Goal: Transaction & Acquisition: Book appointment/travel/reservation

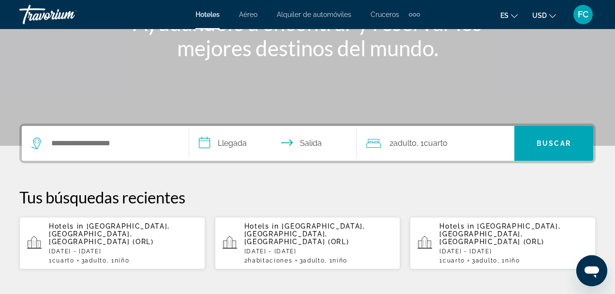
scroll to position [145, 0]
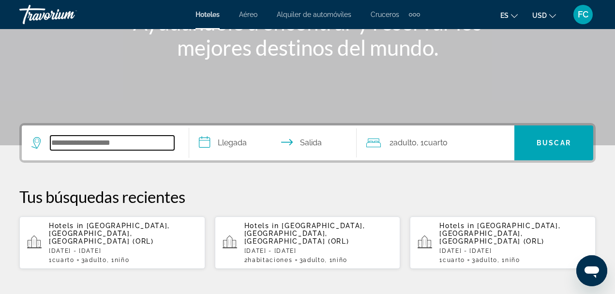
click at [151, 139] on input "Search widget" at bounding box center [112, 143] width 124 height 15
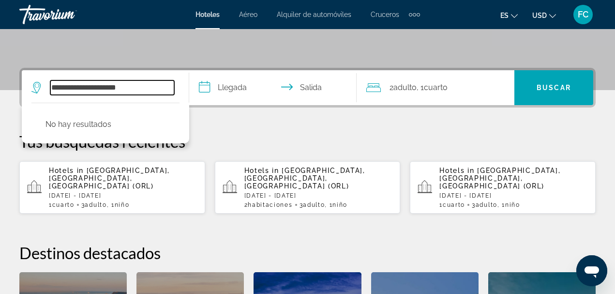
scroll to position [216, 0]
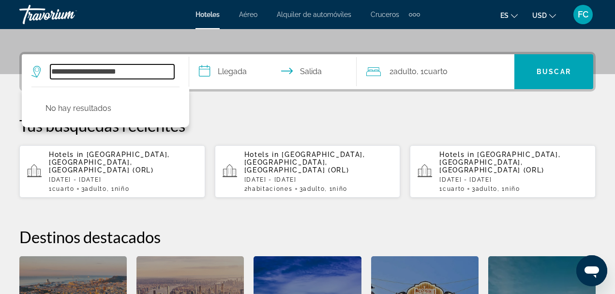
click at [90, 70] on input "**********" at bounding box center [112, 71] width 124 height 15
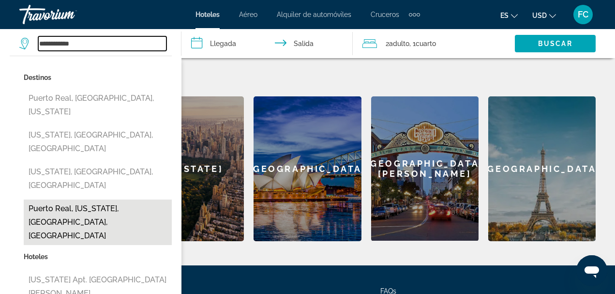
scroll to position [382, 0]
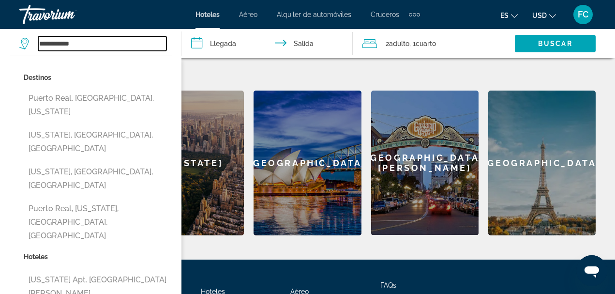
type input "**********"
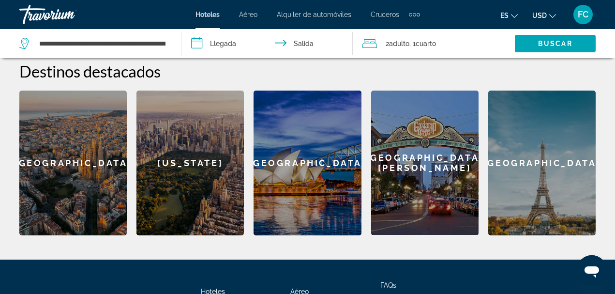
click at [198, 41] on input "**********" at bounding box center [269, 45] width 176 height 32
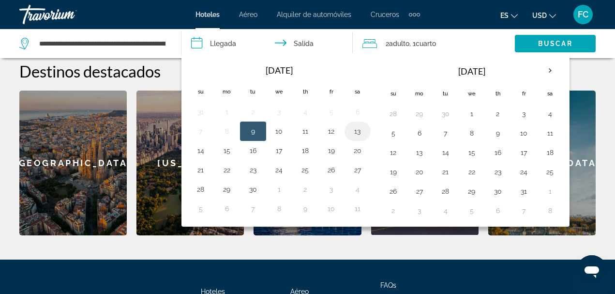
click at [358, 131] on button "13" at bounding box center [357, 131] width 15 height 14
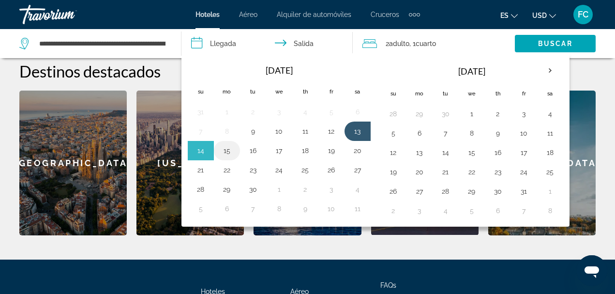
click at [226, 151] on button "15" at bounding box center [226, 151] width 15 height 14
type input "**********"
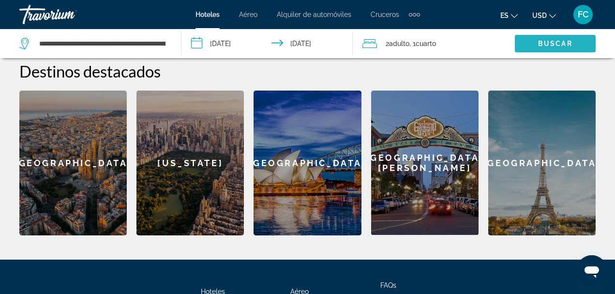
click at [553, 47] on span "Search widget" at bounding box center [555, 43] width 81 height 23
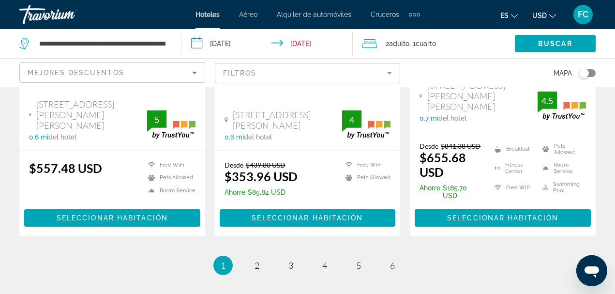
scroll to position [1452, 0]
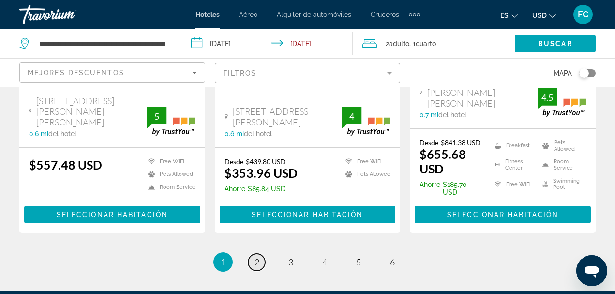
click at [256, 256] on span "2" at bounding box center [257, 261] width 5 height 11
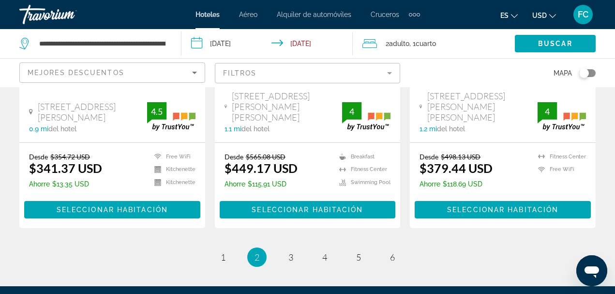
scroll to position [1452, 0]
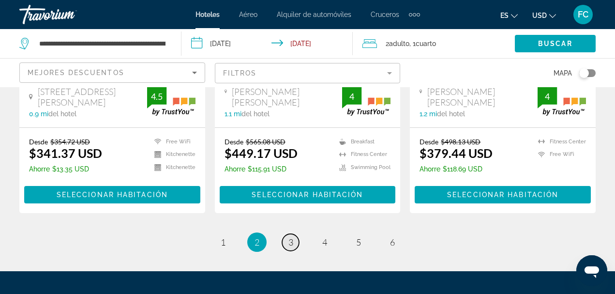
click at [292, 237] on span "3" at bounding box center [290, 242] width 5 height 11
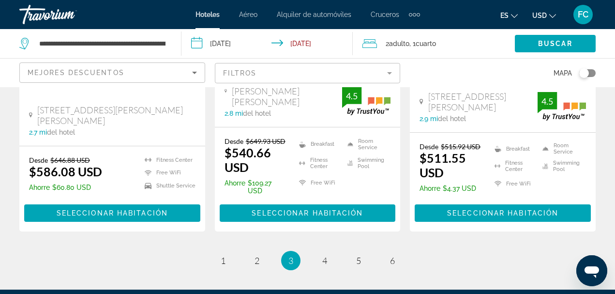
scroll to position [1460, 0]
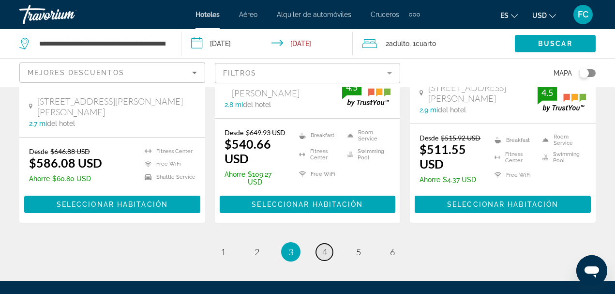
click at [325, 246] on span "4" at bounding box center [324, 251] width 5 height 11
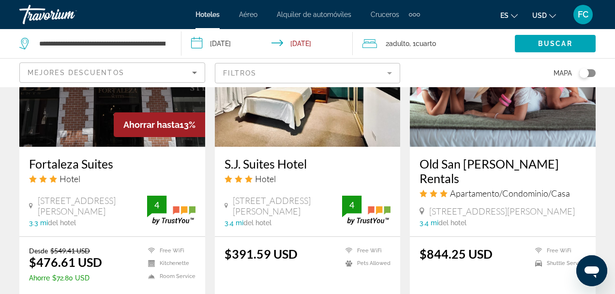
scroll to position [1403, 0]
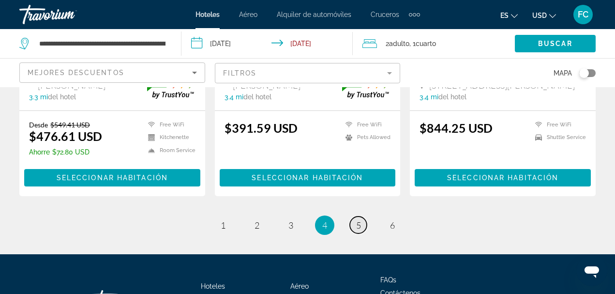
click at [360, 220] on span "5" at bounding box center [358, 225] width 5 height 11
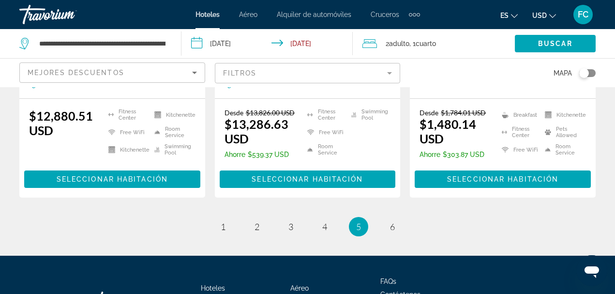
scroll to position [1463, 0]
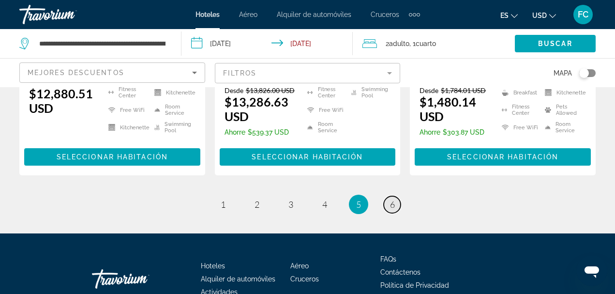
click at [392, 199] on span "6" at bounding box center [392, 204] width 5 height 11
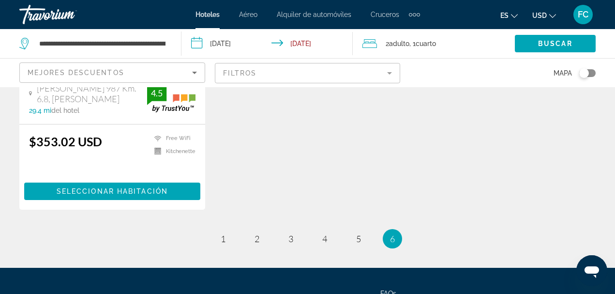
scroll to position [1403, 0]
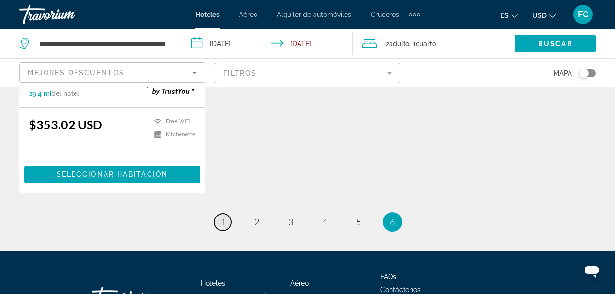
click at [223, 226] on span "1" at bounding box center [223, 221] width 5 height 11
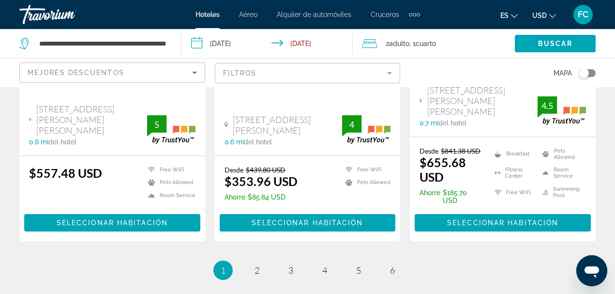
scroll to position [1452, 0]
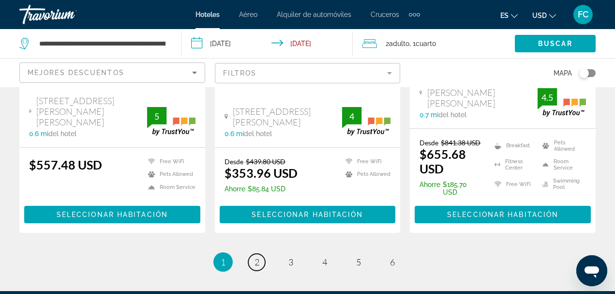
click at [258, 256] on span "2" at bounding box center [257, 261] width 5 height 11
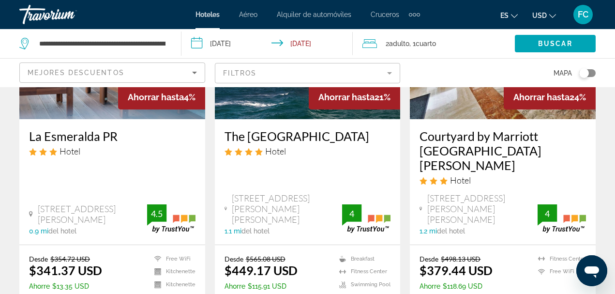
scroll to position [1355, 0]
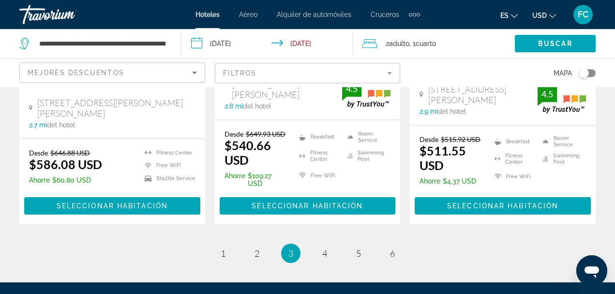
scroll to position [1460, 0]
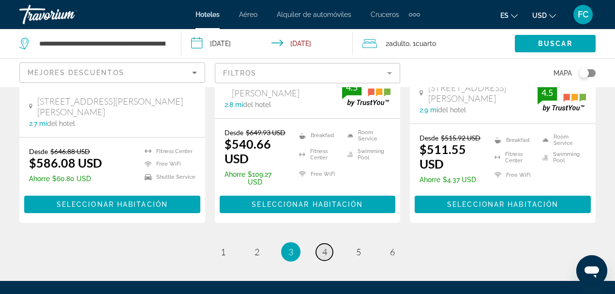
click at [327, 243] on link "page 4" at bounding box center [324, 251] width 17 height 17
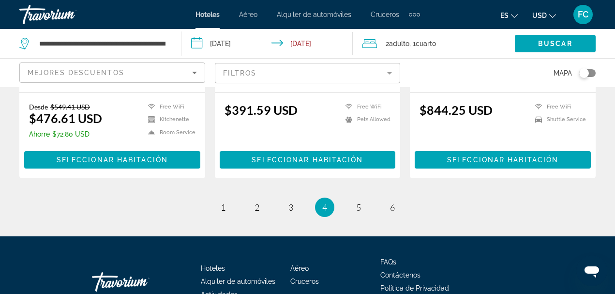
scroll to position [1422, 0]
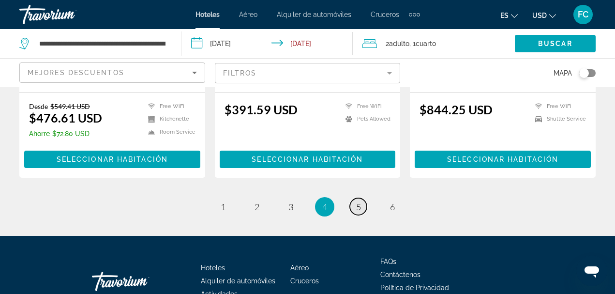
click at [359, 201] on span "5" at bounding box center [358, 206] width 5 height 11
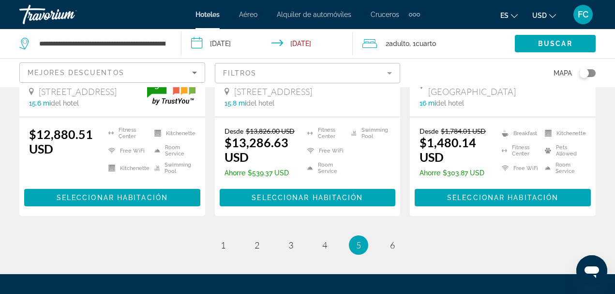
scroll to position [1452, 0]
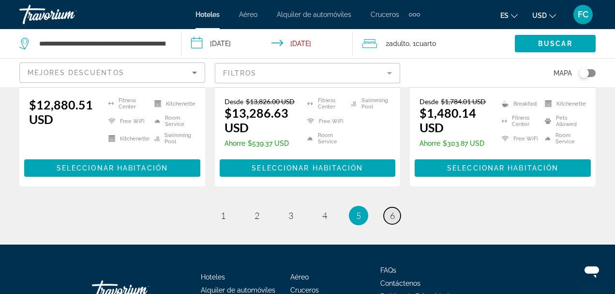
click at [394, 210] on span "6" at bounding box center [392, 215] width 5 height 11
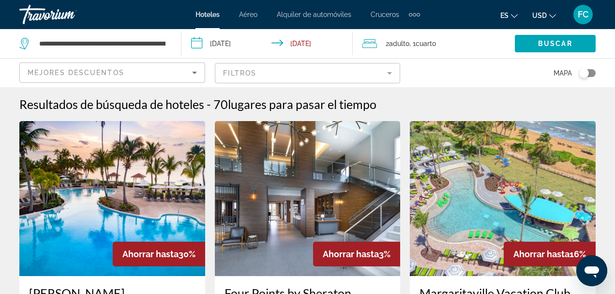
click at [198, 45] on input "**********" at bounding box center [269, 45] width 176 height 32
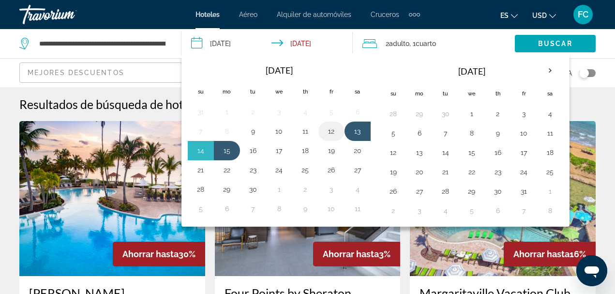
click at [330, 132] on button "12" at bounding box center [331, 131] width 15 height 14
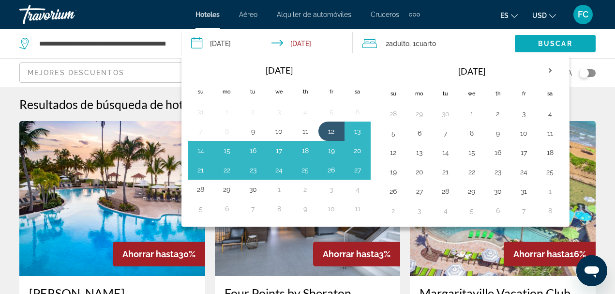
click at [553, 45] on span "Buscar" at bounding box center [555, 44] width 34 height 8
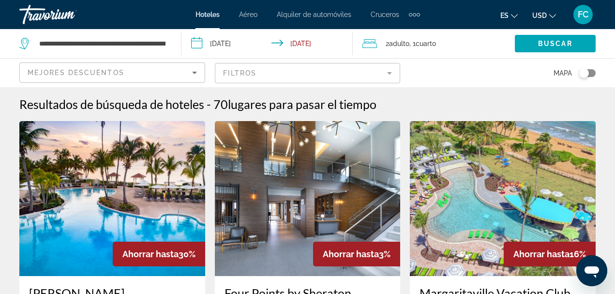
click at [302, 45] on input "**********" at bounding box center [269, 45] width 176 height 32
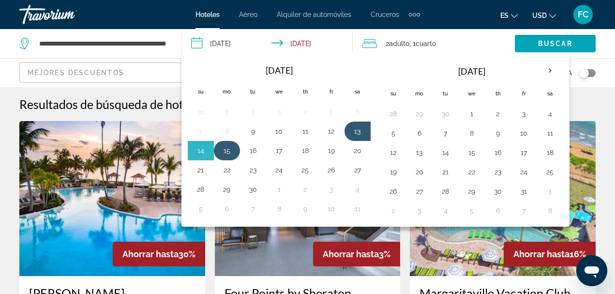
click at [228, 149] on button "15" at bounding box center [226, 151] width 15 height 14
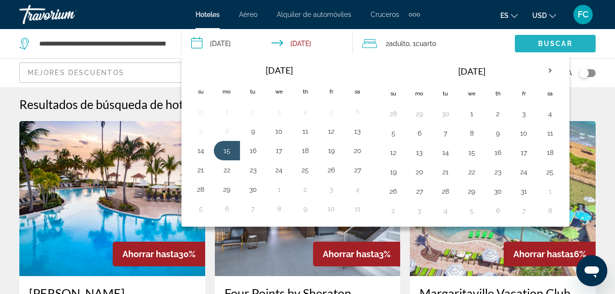
click at [548, 35] on span "Search widget" at bounding box center [555, 43] width 81 height 23
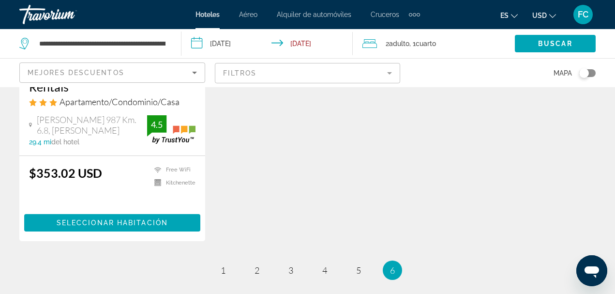
scroll to position [1403, 0]
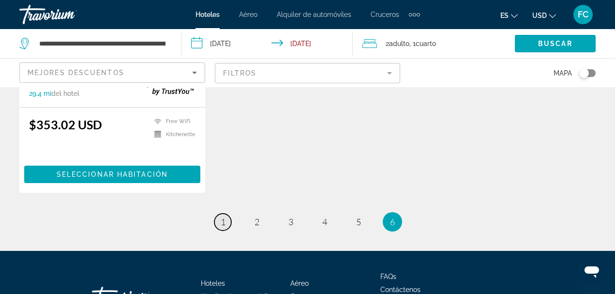
click at [224, 221] on span "1" at bounding box center [223, 221] width 5 height 11
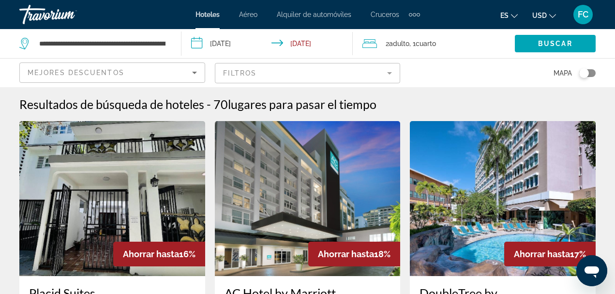
click at [196, 45] on input "**********" at bounding box center [269, 45] width 176 height 32
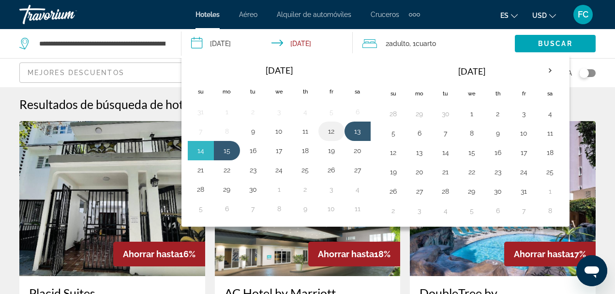
click at [330, 132] on button "12" at bounding box center [331, 131] width 15 height 14
click at [228, 151] on button "15" at bounding box center [226, 151] width 15 height 14
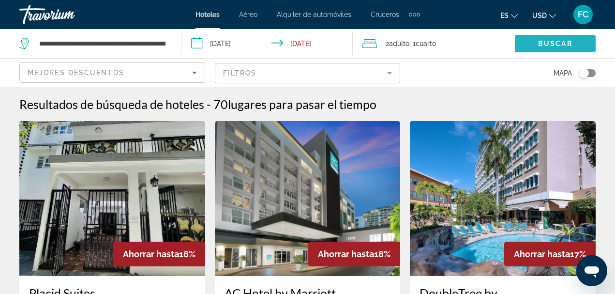
click at [569, 41] on span "Buscar" at bounding box center [555, 44] width 34 height 8
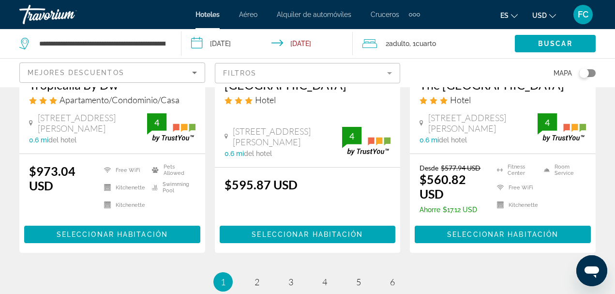
scroll to position [1452, 0]
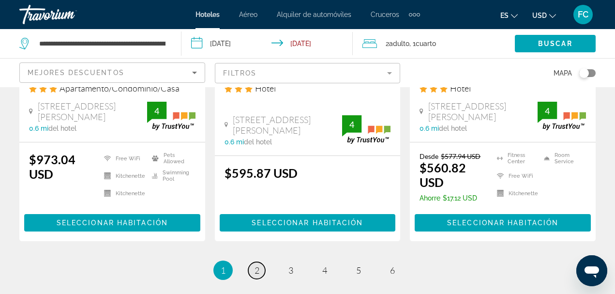
click at [257, 262] on link "page 2" at bounding box center [256, 270] width 17 height 17
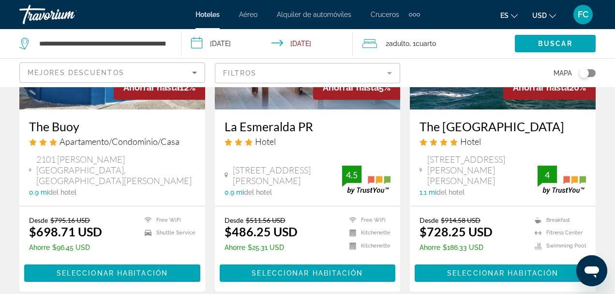
scroll to position [1355, 0]
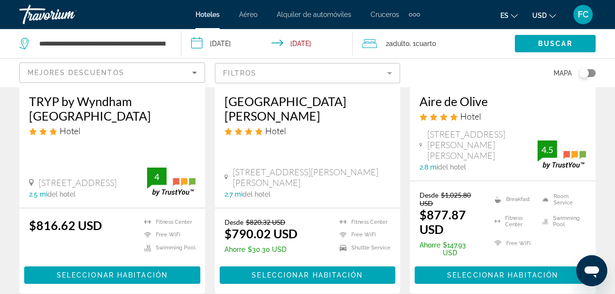
scroll to position [1403, 0]
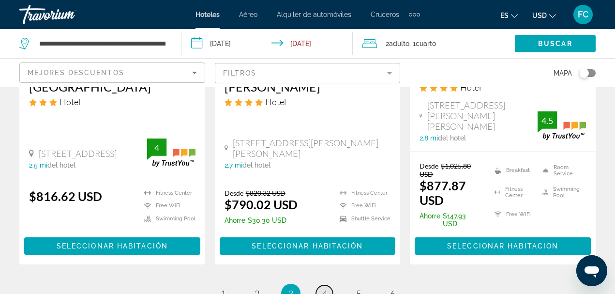
click at [326, 288] on span "4" at bounding box center [324, 293] width 5 height 11
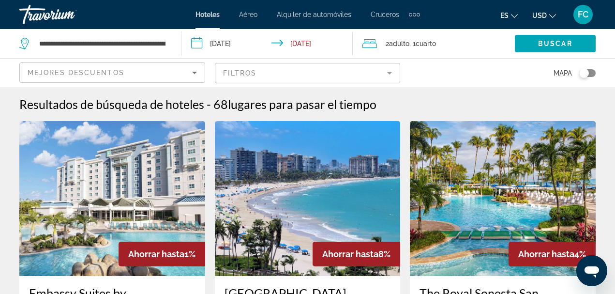
click at [194, 44] on input "**********" at bounding box center [269, 45] width 176 height 32
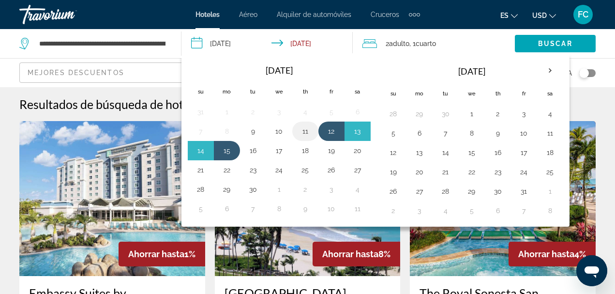
click at [305, 133] on button "11" at bounding box center [305, 131] width 15 height 14
click at [232, 152] on button "15" at bounding box center [226, 151] width 15 height 14
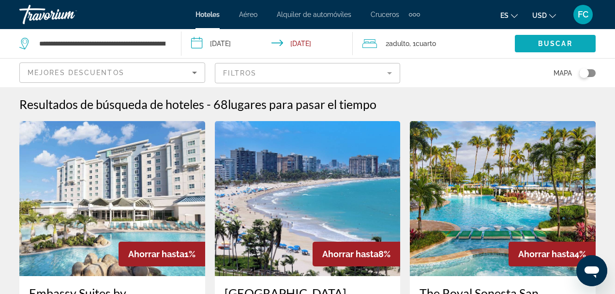
click at [537, 41] on span "Search widget" at bounding box center [555, 43] width 81 height 23
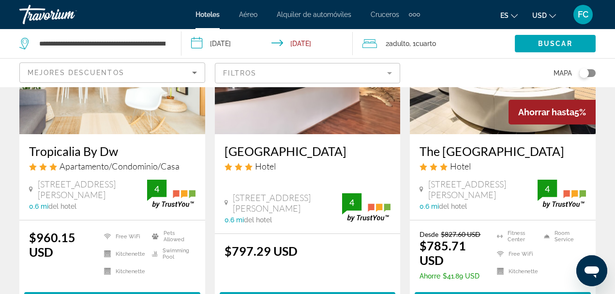
scroll to position [1403, 0]
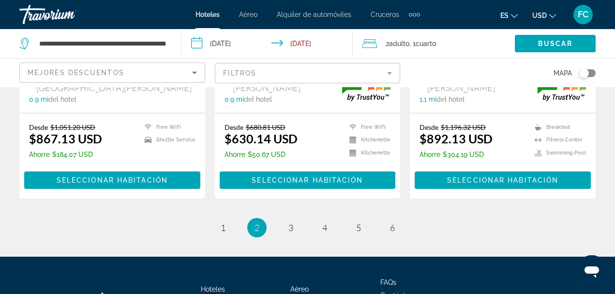
scroll to position [1437, 0]
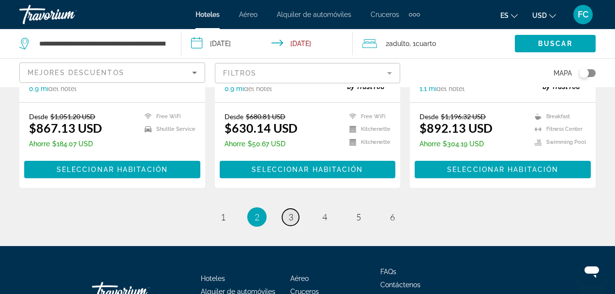
click at [289, 211] on span "3" at bounding box center [290, 216] width 5 height 11
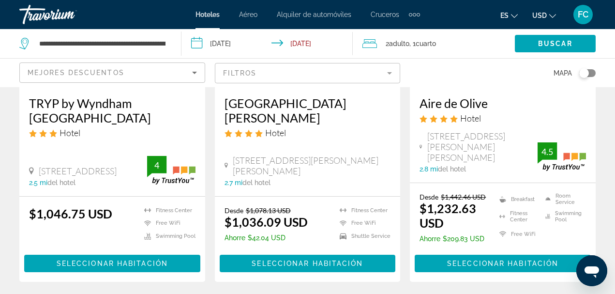
scroll to position [1403, 0]
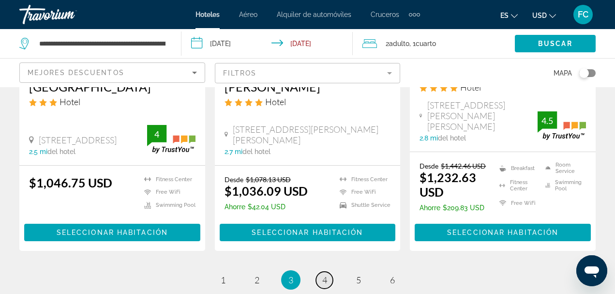
click at [328, 271] on link "page 4" at bounding box center [324, 279] width 17 height 17
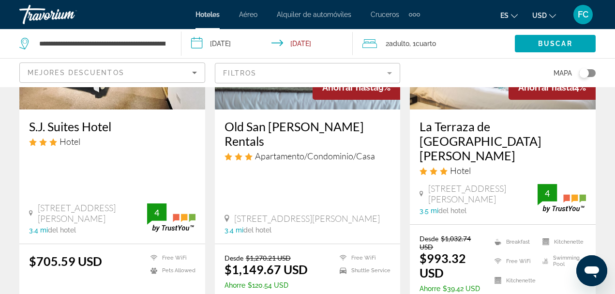
scroll to position [1355, 0]
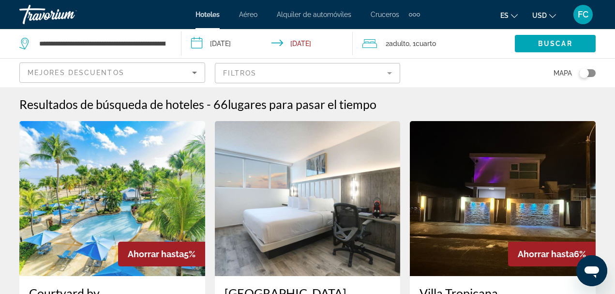
click at [198, 43] on input "**********" at bounding box center [269, 45] width 176 height 32
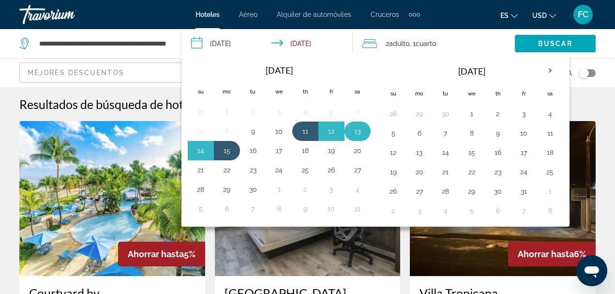
click at [356, 134] on button "13" at bounding box center [357, 131] width 15 height 14
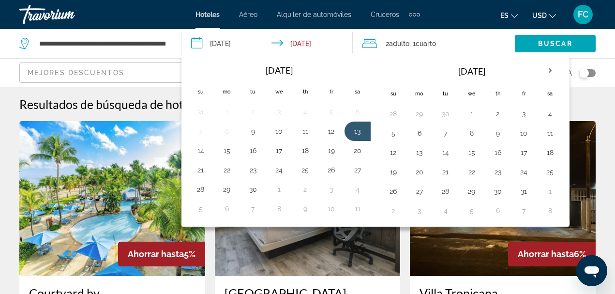
click at [294, 45] on input "**********" at bounding box center [269, 45] width 176 height 32
click at [230, 151] on button "15" at bounding box center [226, 151] width 15 height 14
type input "**********"
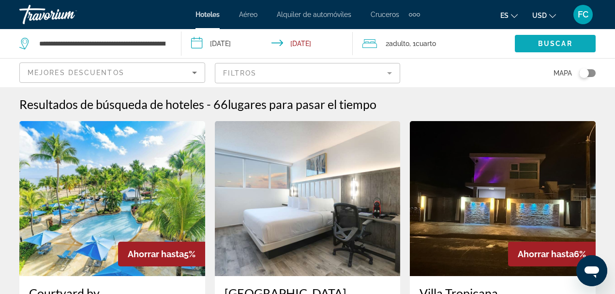
click at [558, 44] on span "Buscar" at bounding box center [555, 44] width 34 height 8
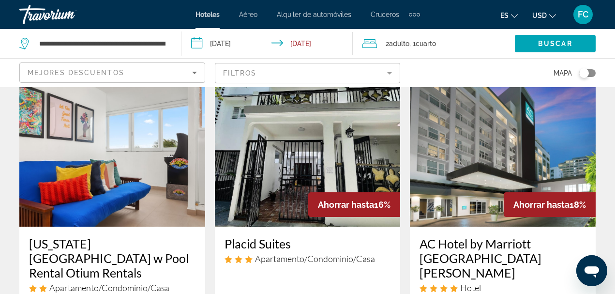
scroll to position [48, 0]
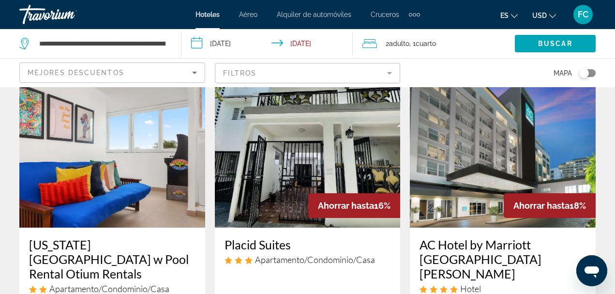
click at [369, 158] on img "Main content" at bounding box center [308, 150] width 186 height 155
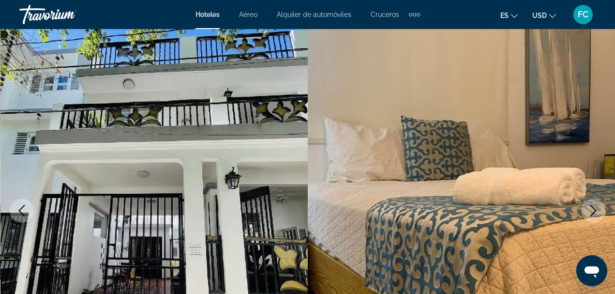
scroll to position [97, 0]
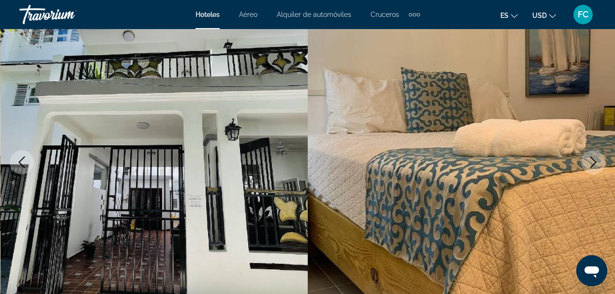
click at [601, 160] on button "Next image" at bounding box center [593, 162] width 24 height 24
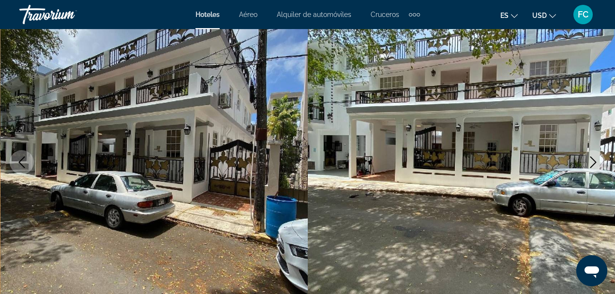
click at [593, 160] on icon "Next image" at bounding box center [594, 162] width 12 height 12
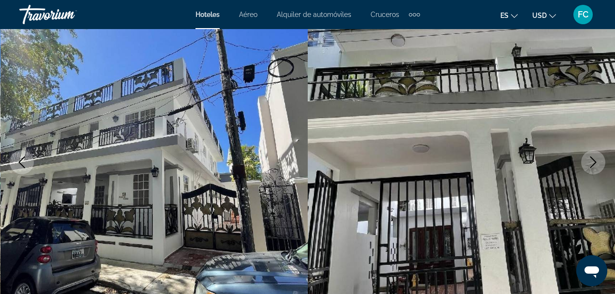
click at [593, 160] on icon "Next image" at bounding box center [594, 162] width 12 height 12
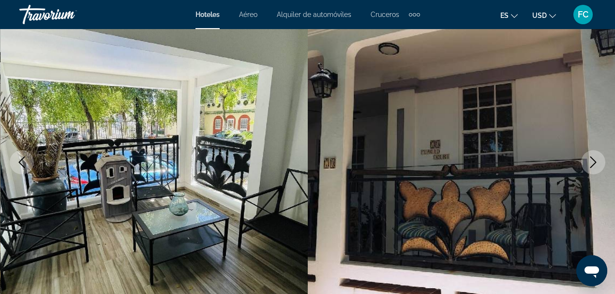
click at [594, 163] on icon "Next image" at bounding box center [594, 162] width 12 height 12
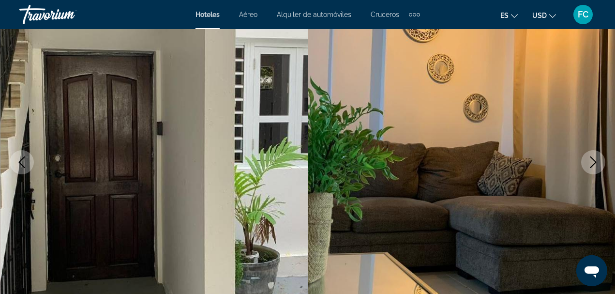
click at [594, 163] on icon "Next image" at bounding box center [594, 162] width 12 height 12
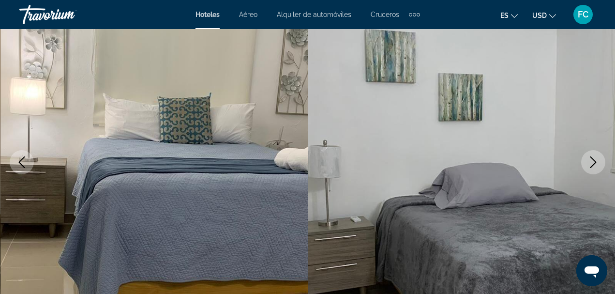
click at [593, 163] on icon "Next image" at bounding box center [594, 162] width 12 height 12
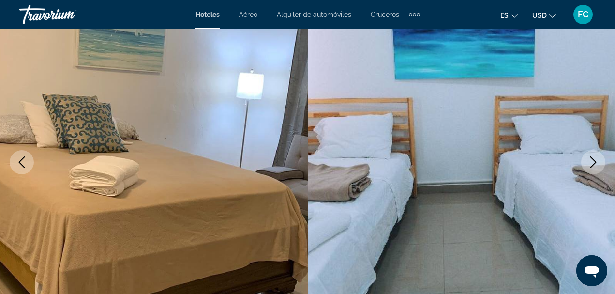
click at [593, 163] on icon "Next image" at bounding box center [594, 162] width 12 height 12
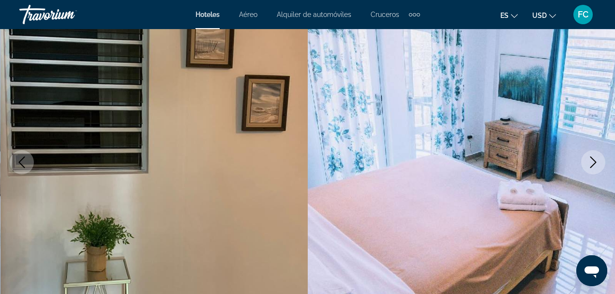
click at [593, 163] on icon "Next image" at bounding box center [594, 162] width 12 height 12
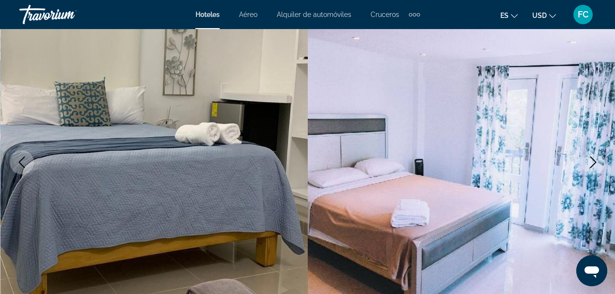
click at [593, 163] on icon "Next image" at bounding box center [594, 162] width 12 height 12
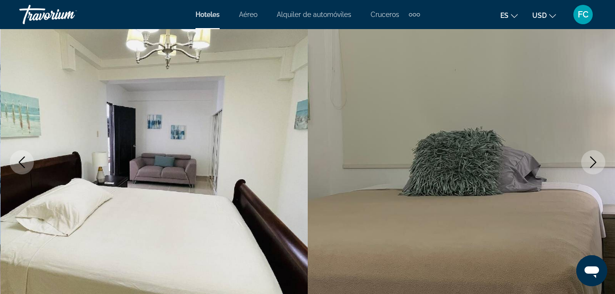
click at [593, 163] on icon "Next image" at bounding box center [594, 162] width 12 height 12
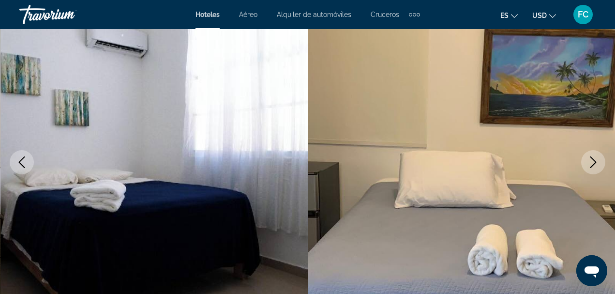
click at [593, 163] on icon "Next image" at bounding box center [594, 162] width 12 height 12
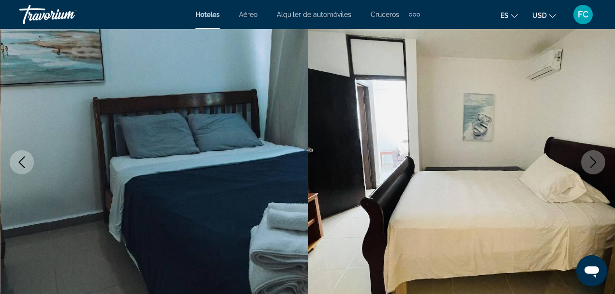
click at [593, 163] on icon "Next image" at bounding box center [594, 162] width 12 height 12
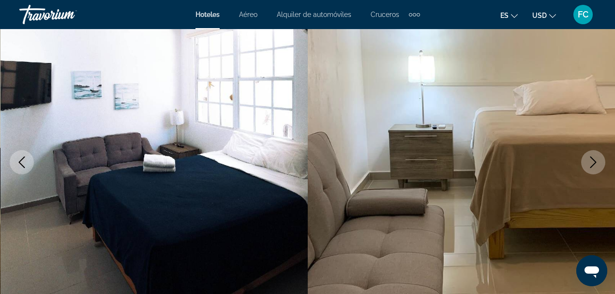
click at [592, 163] on icon "Next image" at bounding box center [594, 162] width 12 height 12
click at [591, 164] on icon "Next image" at bounding box center [594, 162] width 12 height 12
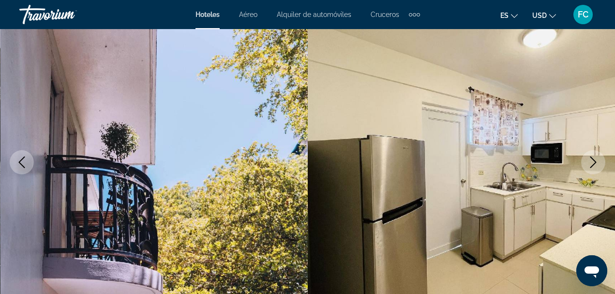
click at [591, 164] on icon "Next image" at bounding box center [594, 162] width 12 height 12
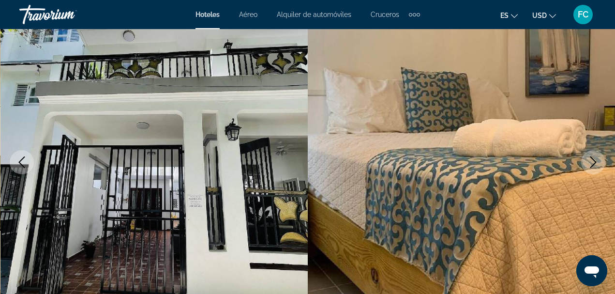
click at [591, 164] on icon "Next image" at bounding box center [594, 162] width 12 height 12
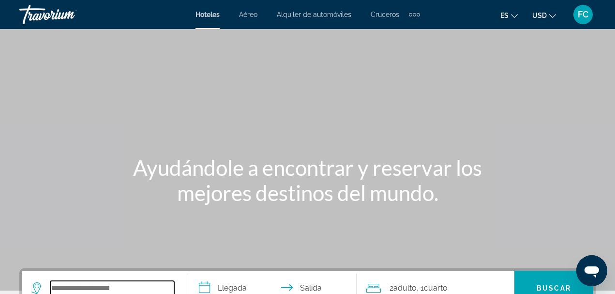
click at [159, 285] on input "Search widget" at bounding box center [112, 288] width 124 height 15
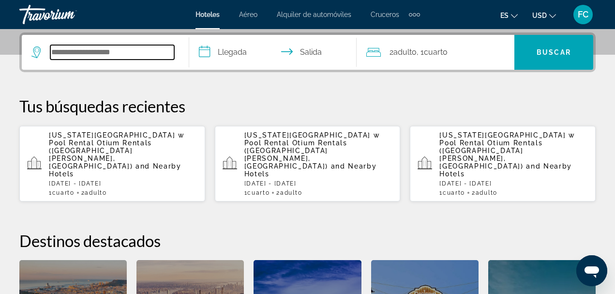
scroll to position [237, 0]
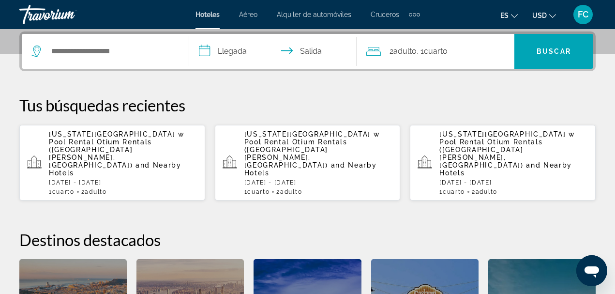
click at [153, 179] on p "Sat, 13 Sep - Mon, 15 Sep" at bounding box center [123, 182] width 149 height 7
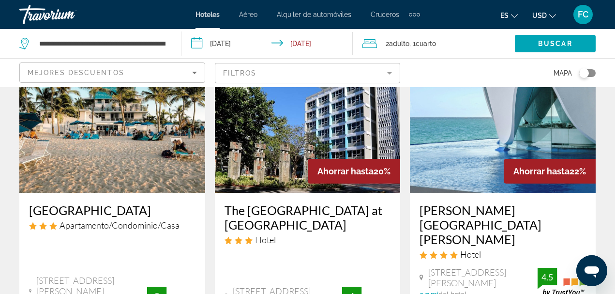
scroll to position [1258, 0]
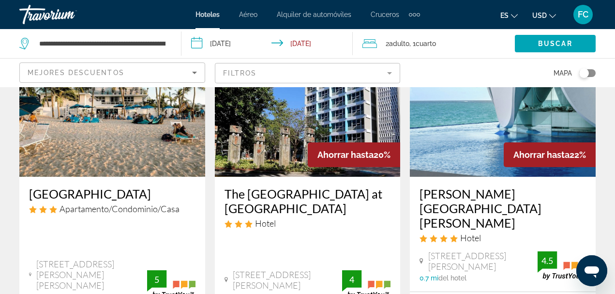
click at [277, 105] on img "Main content" at bounding box center [308, 99] width 186 height 155
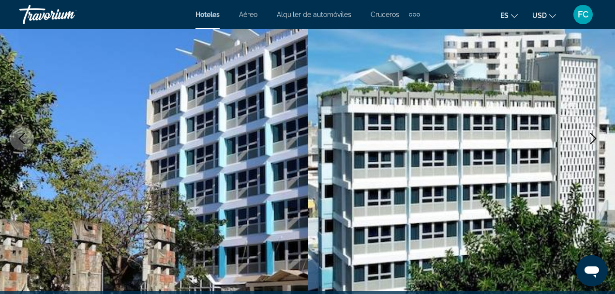
scroll to position [145, 0]
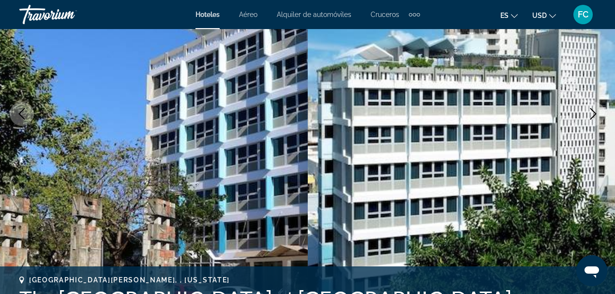
click at [593, 113] on icon "Next image" at bounding box center [594, 114] width 12 height 12
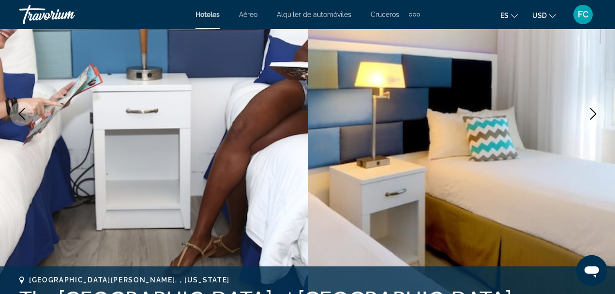
click at [590, 116] on icon "Next image" at bounding box center [594, 114] width 12 height 12
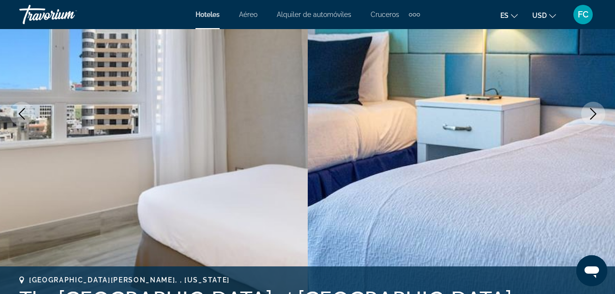
click at [588, 117] on icon "Next image" at bounding box center [594, 114] width 12 height 12
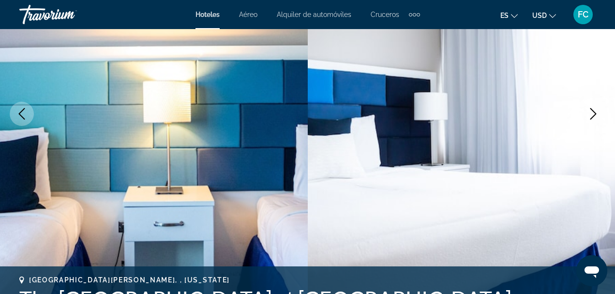
click at [592, 112] on icon "Next image" at bounding box center [594, 114] width 12 height 12
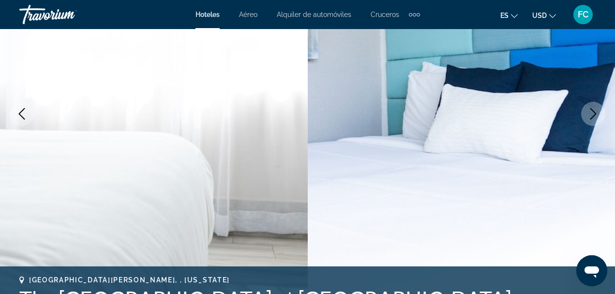
click at [588, 113] on icon "Next image" at bounding box center [594, 114] width 12 height 12
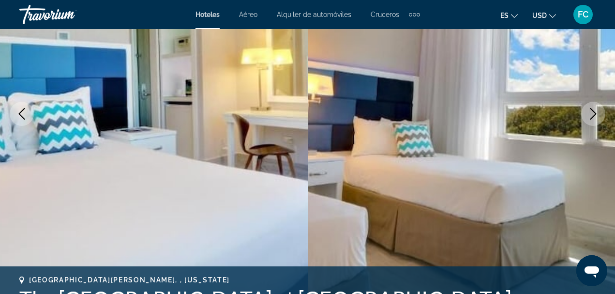
click at [586, 116] on button "Next image" at bounding box center [593, 114] width 24 height 24
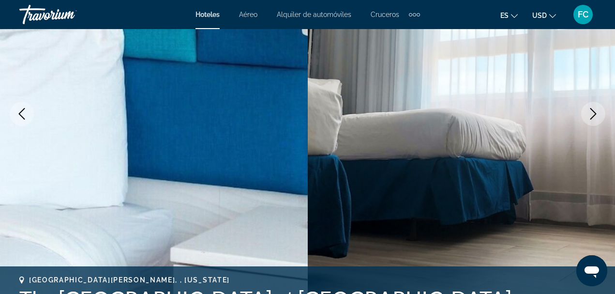
click at [586, 116] on button "Next image" at bounding box center [593, 114] width 24 height 24
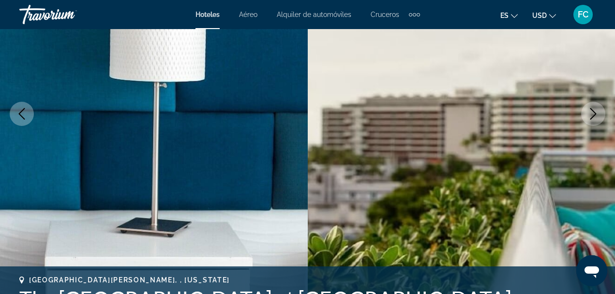
click at [588, 117] on icon "Next image" at bounding box center [594, 114] width 12 height 12
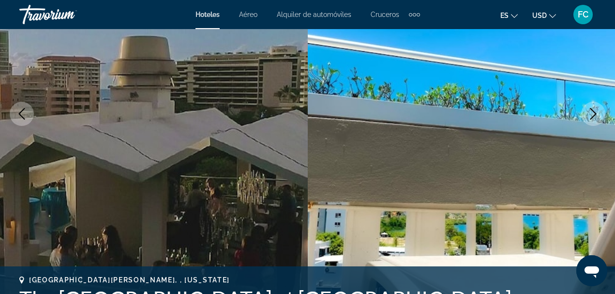
click at [593, 117] on icon "Next image" at bounding box center [594, 114] width 12 height 12
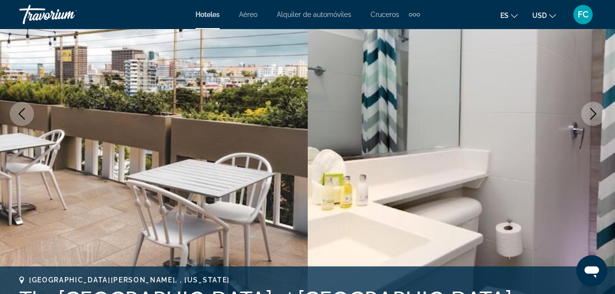
click at [593, 117] on icon "Next image" at bounding box center [593, 114] width 6 height 12
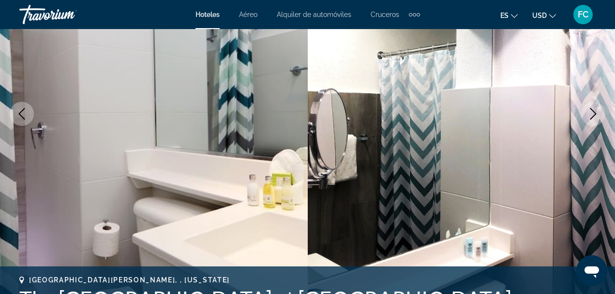
click at [593, 117] on icon "Next image" at bounding box center [593, 114] width 6 height 12
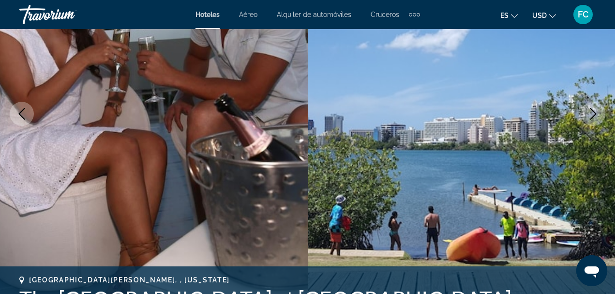
click at [592, 111] on icon "Next image" at bounding box center [594, 114] width 12 height 12
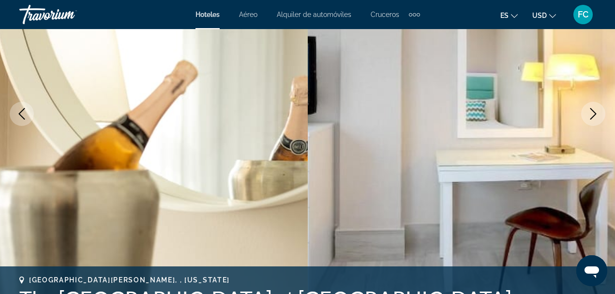
click at [592, 111] on icon "Next image" at bounding box center [594, 114] width 12 height 12
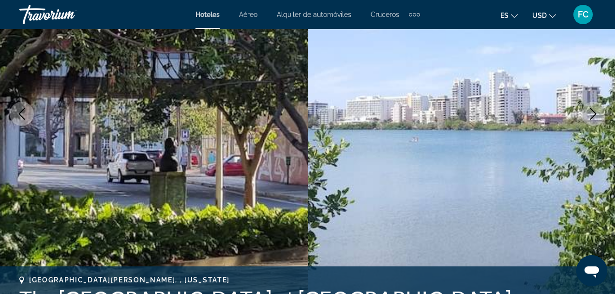
click at [592, 112] on icon "Next image" at bounding box center [594, 114] width 12 height 12
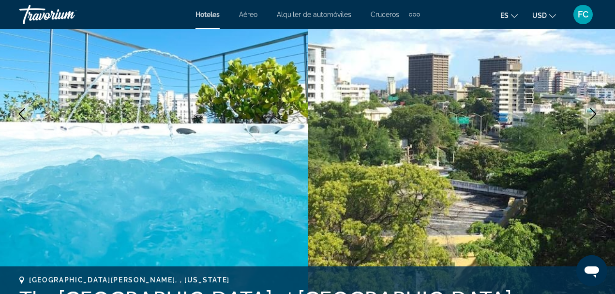
click at [592, 112] on icon "Next image" at bounding box center [594, 114] width 12 height 12
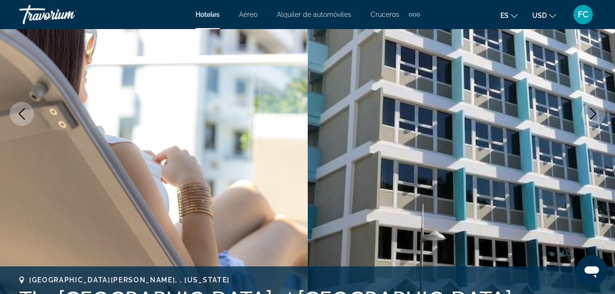
click at [592, 112] on icon "Next image" at bounding box center [594, 114] width 12 height 12
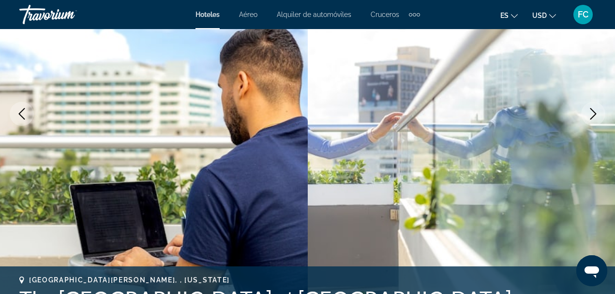
click at [594, 115] on icon "Next image" at bounding box center [594, 114] width 12 height 12
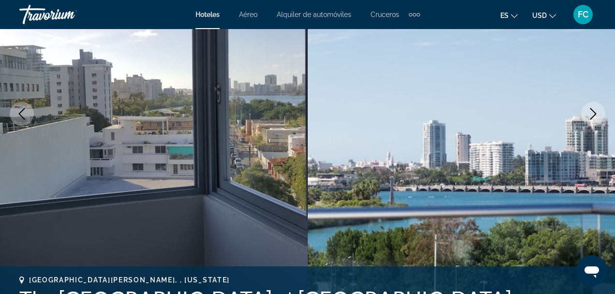
click at [592, 116] on icon "Next image" at bounding box center [594, 114] width 12 height 12
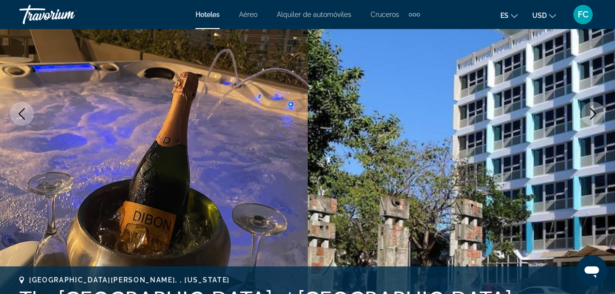
click at [592, 115] on icon "Next image" at bounding box center [594, 114] width 12 height 12
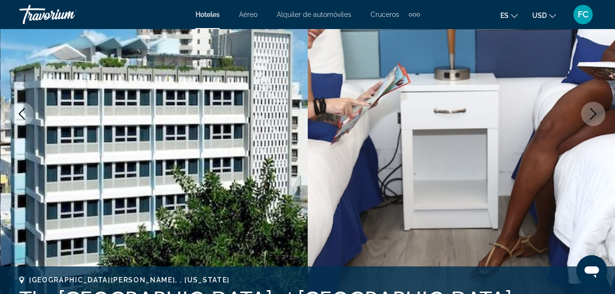
click at [592, 115] on icon "Next image" at bounding box center [594, 114] width 12 height 12
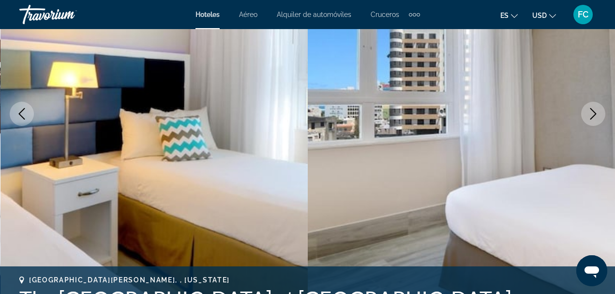
click at [592, 115] on icon "Next image" at bounding box center [594, 114] width 12 height 12
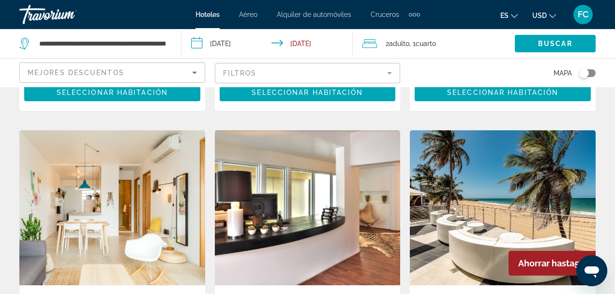
scroll to position [774, 0]
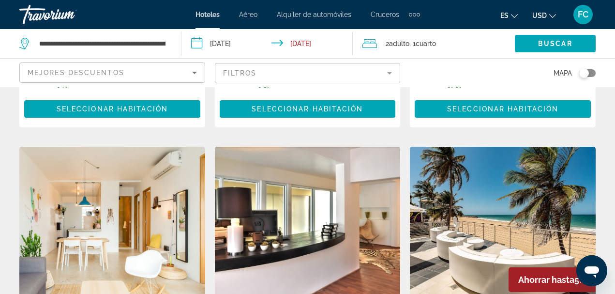
click at [541, 181] on img "Main content" at bounding box center [503, 224] width 186 height 155
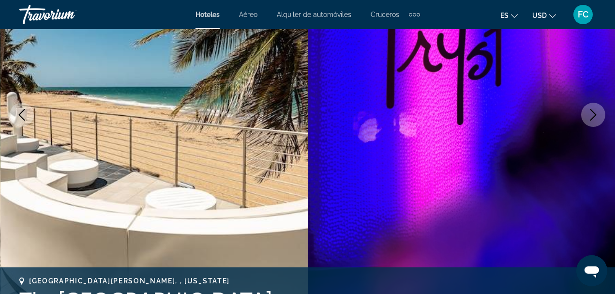
scroll to position [145, 0]
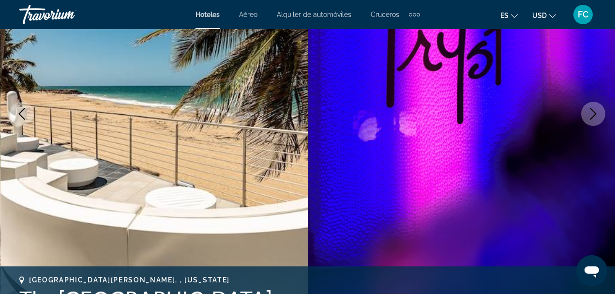
click at [594, 112] on icon "Next image" at bounding box center [593, 114] width 6 height 12
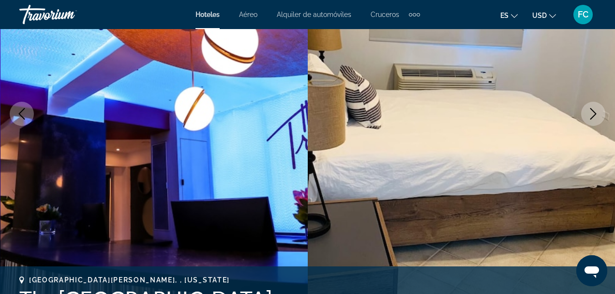
click at [595, 113] on icon "Next image" at bounding box center [594, 114] width 12 height 12
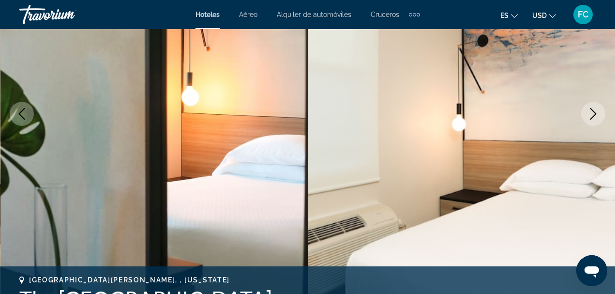
click at [595, 113] on icon "Next image" at bounding box center [594, 114] width 12 height 12
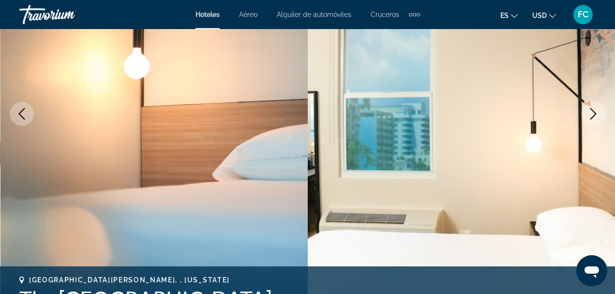
click at [595, 115] on icon "Next image" at bounding box center [593, 114] width 6 height 12
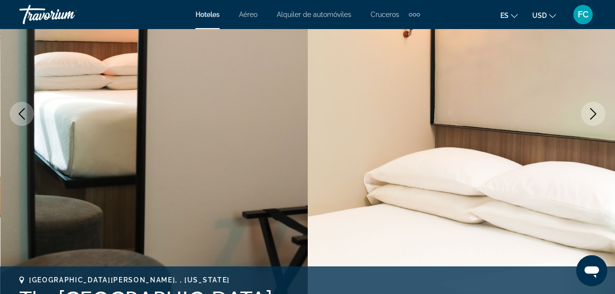
click at [595, 117] on icon "Next image" at bounding box center [594, 114] width 12 height 12
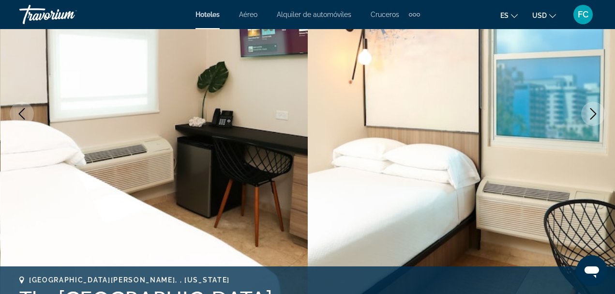
click at [595, 117] on icon "Next image" at bounding box center [594, 114] width 12 height 12
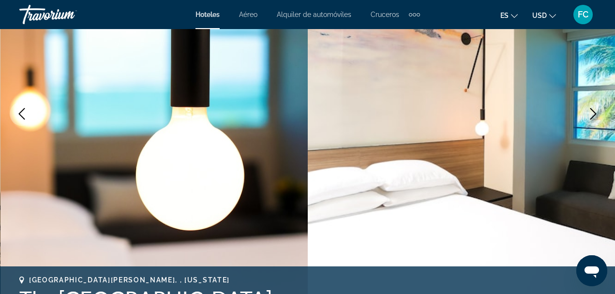
click at [596, 119] on icon "Next image" at bounding box center [594, 114] width 12 height 12
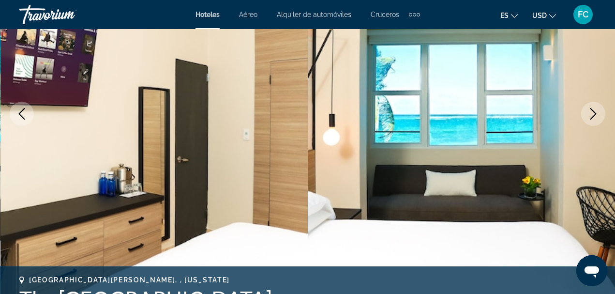
click at [596, 121] on button "Next image" at bounding box center [593, 114] width 24 height 24
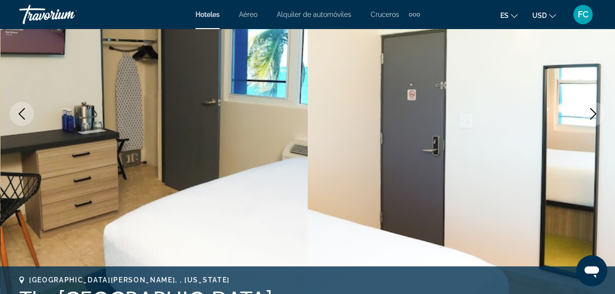
click at [592, 113] on icon "Next image" at bounding box center [594, 114] width 12 height 12
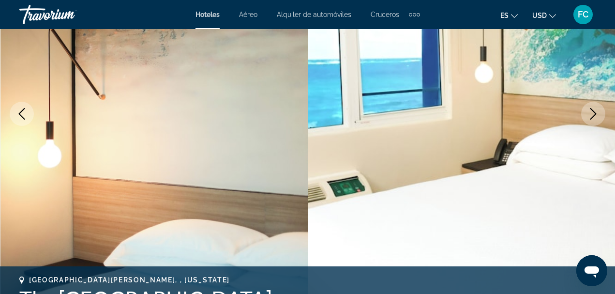
click at [592, 115] on icon "Next image" at bounding box center [594, 114] width 12 height 12
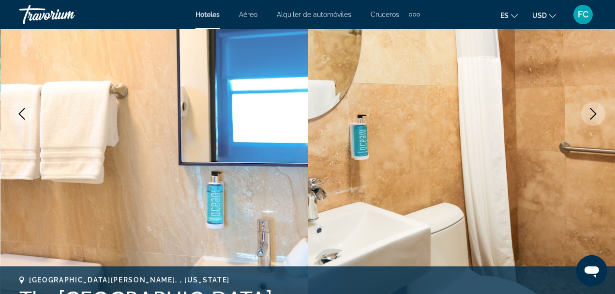
click at [592, 115] on icon "Next image" at bounding box center [594, 114] width 12 height 12
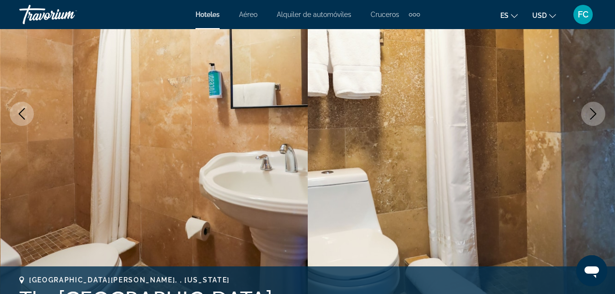
click at [592, 116] on icon "Next image" at bounding box center [594, 114] width 12 height 12
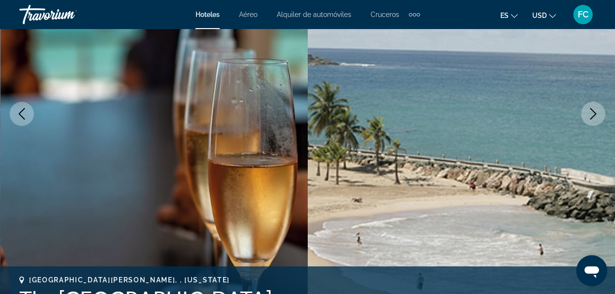
click at [593, 117] on icon "Next image" at bounding box center [593, 114] width 6 height 12
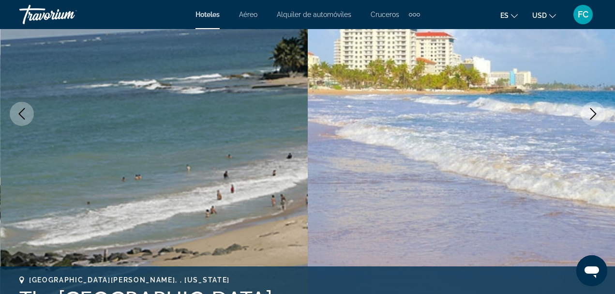
click at [595, 119] on icon "Next image" at bounding box center [594, 114] width 12 height 12
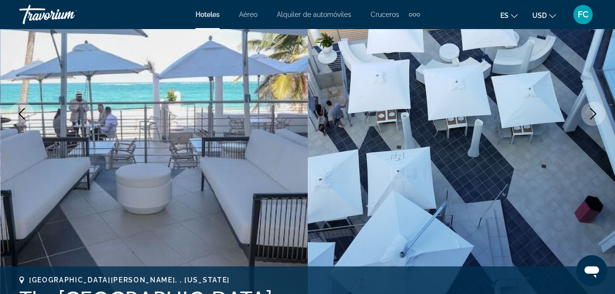
click at [599, 108] on button "Next image" at bounding box center [593, 114] width 24 height 24
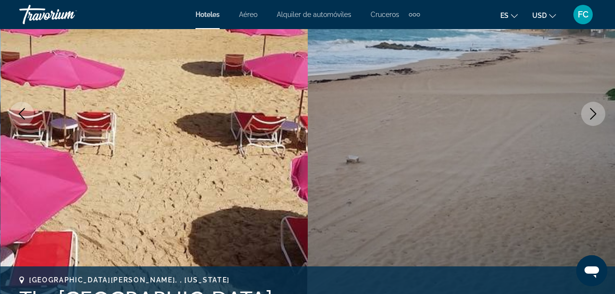
click at [597, 111] on icon "Next image" at bounding box center [594, 114] width 12 height 12
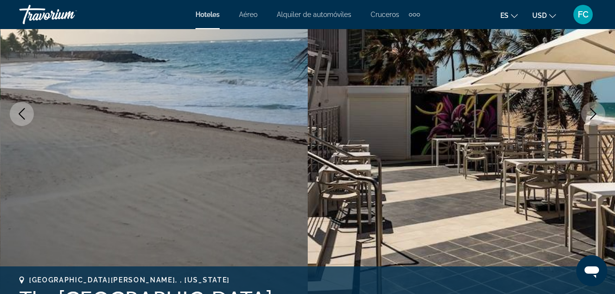
click at [597, 112] on icon "Next image" at bounding box center [594, 114] width 12 height 12
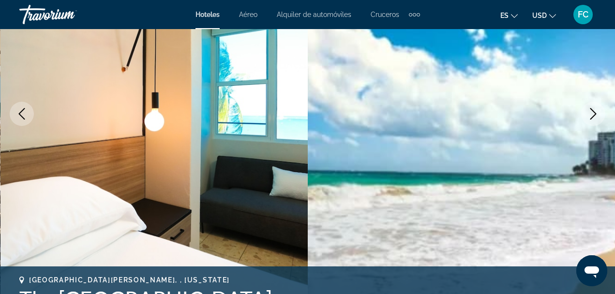
click at [597, 112] on icon "Next image" at bounding box center [594, 114] width 12 height 12
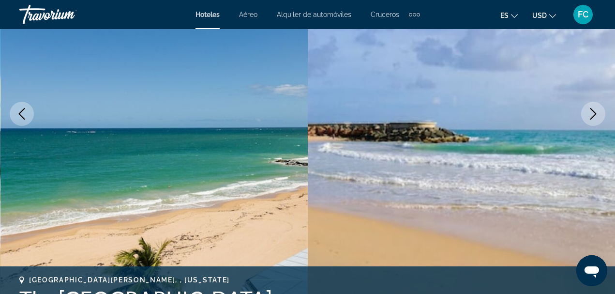
click at [597, 112] on icon "Next image" at bounding box center [594, 114] width 12 height 12
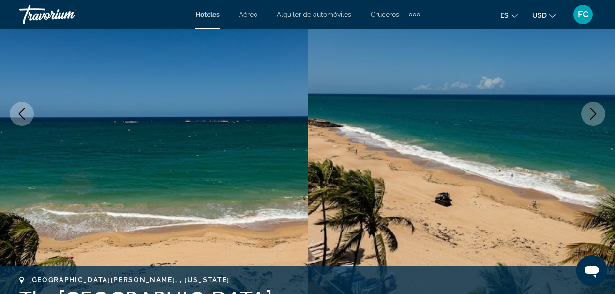
click at [596, 114] on icon "Next image" at bounding box center [594, 114] width 12 height 12
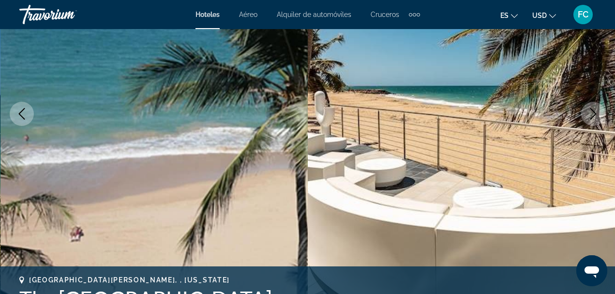
click at [596, 115] on icon "Next image" at bounding box center [594, 114] width 12 height 12
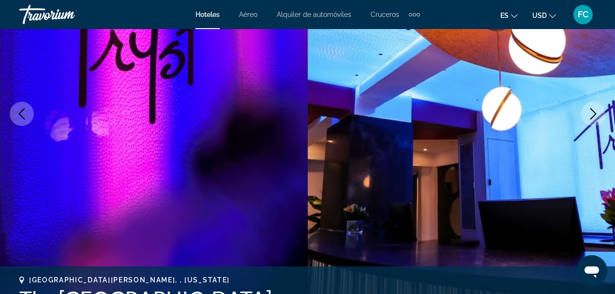
click at [596, 115] on icon "Next image" at bounding box center [594, 114] width 12 height 12
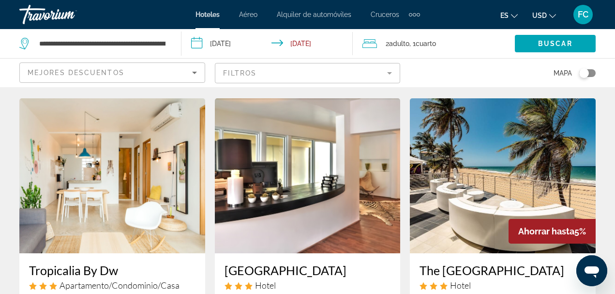
scroll to position [774, 0]
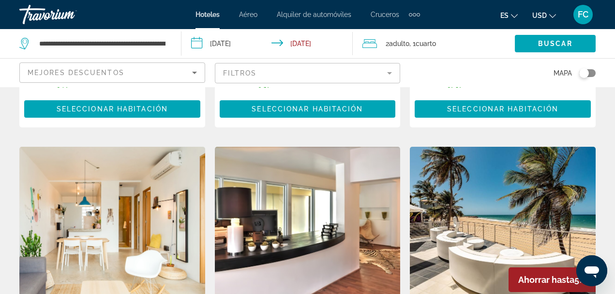
click at [573, 168] on img "Main content" at bounding box center [503, 224] width 186 height 155
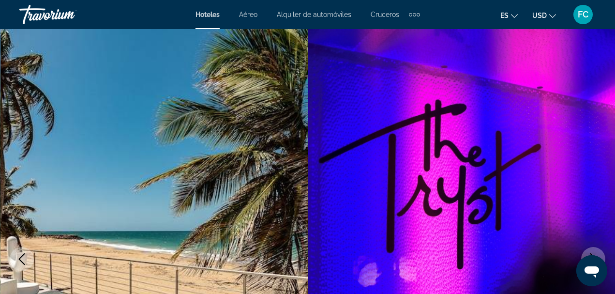
scroll to position [48, 0]
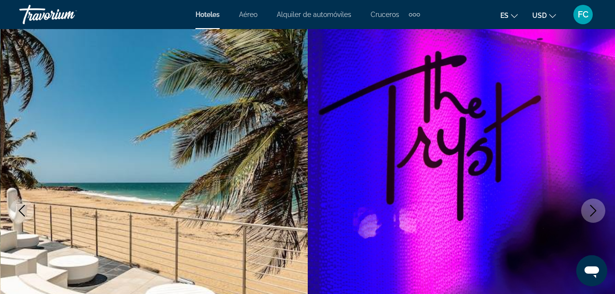
click at [599, 204] on button "Next image" at bounding box center [593, 210] width 24 height 24
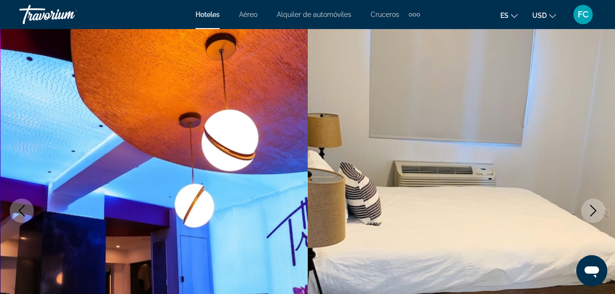
click at [600, 204] on button "Next image" at bounding box center [593, 210] width 24 height 24
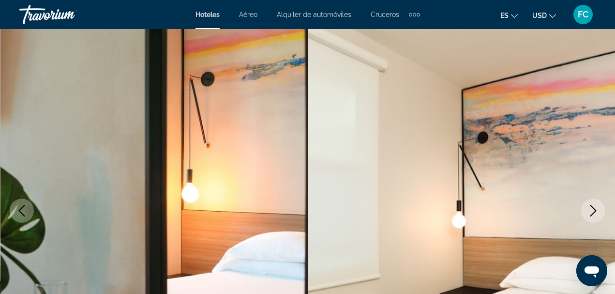
click at [600, 204] on button "Next image" at bounding box center [593, 210] width 24 height 24
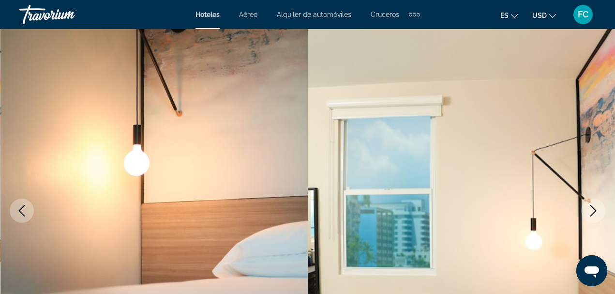
click at [600, 204] on button "Next image" at bounding box center [593, 210] width 24 height 24
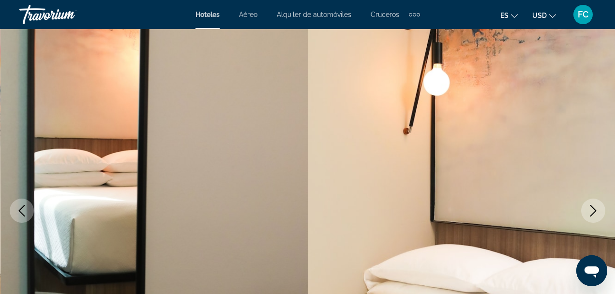
click at [596, 208] on icon "Next image" at bounding box center [594, 211] width 12 height 12
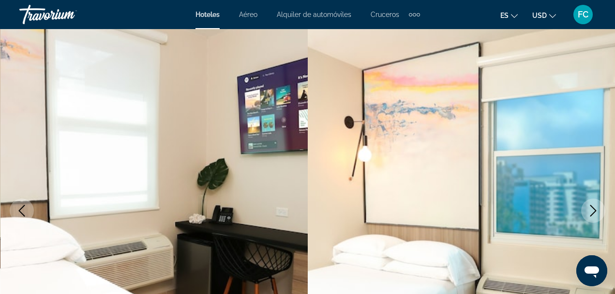
click at [596, 208] on icon "Next image" at bounding box center [594, 211] width 12 height 12
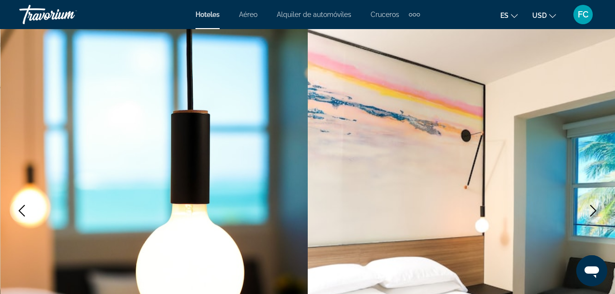
click at [596, 208] on icon "Next image" at bounding box center [594, 211] width 12 height 12
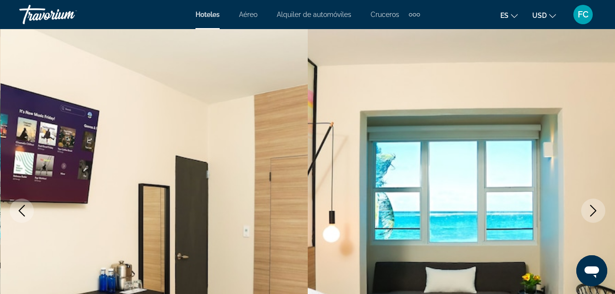
click at [596, 211] on icon "Next image" at bounding box center [594, 211] width 12 height 12
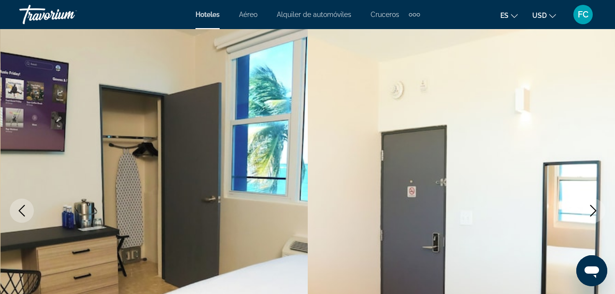
click at [596, 213] on icon "Next image" at bounding box center [594, 211] width 12 height 12
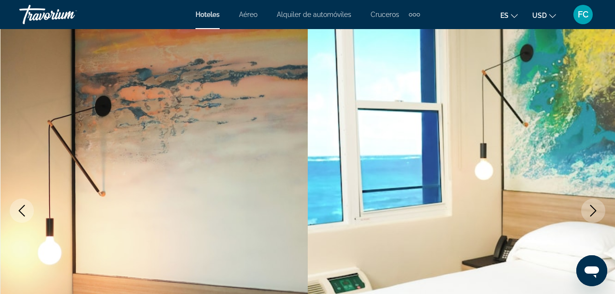
click at [595, 212] on icon "Next image" at bounding box center [594, 211] width 12 height 12
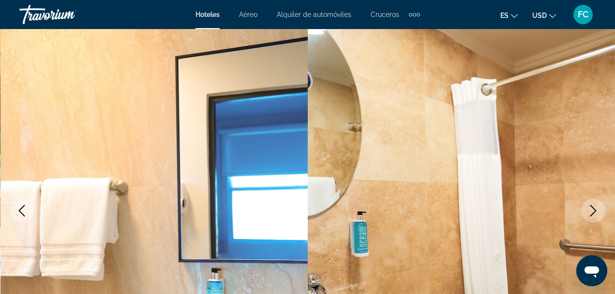
click at [595, 212] on icon "Next image" at bounding box center [594, 211] width 12 height 12
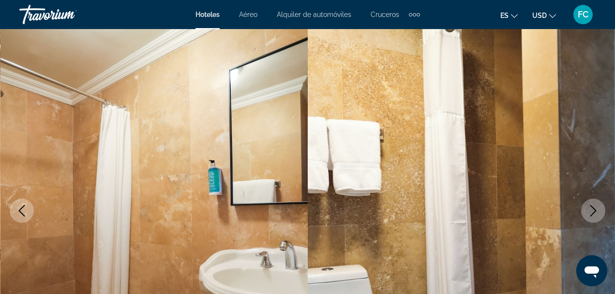
click at [595, 212] on icon "Next image" at bounding box center [594, 211] width 12 height 12
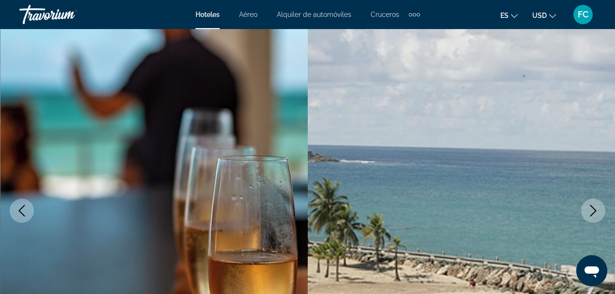
click at [596, 215] on icon "Next image" at bounding box center [594, 211] width 12 height 12
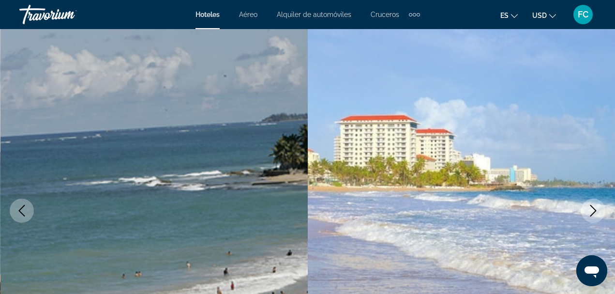
click at [596, 216] on icon "Next image" at bounding box center [594, 211] width 12 height 12
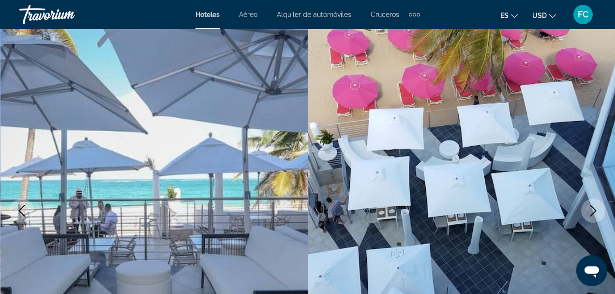
click at [595, 219] on button "Next image" at bounding box center [593, 210] width 24 height 24
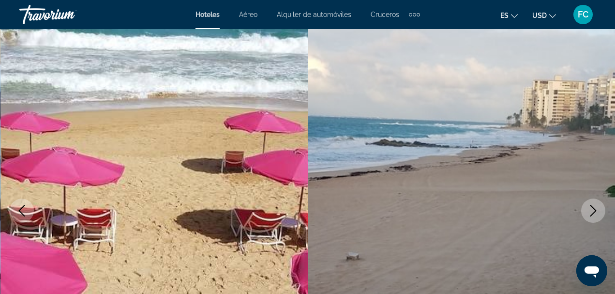
click at [596, 219] on button "Next image" at bounding box center [593, 210] width 24 height 24
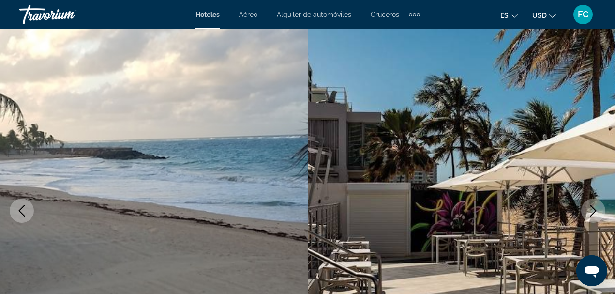
click at [596, 214] on icon "Next image" at bounding box center [594, 211] width 12 height 12
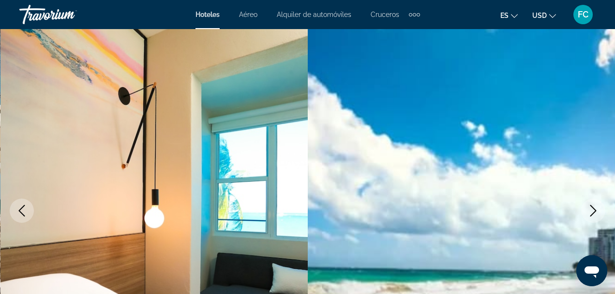
click at [593, 213] on icon "Next image" at bounding box center [594, 211] width 12 height 12
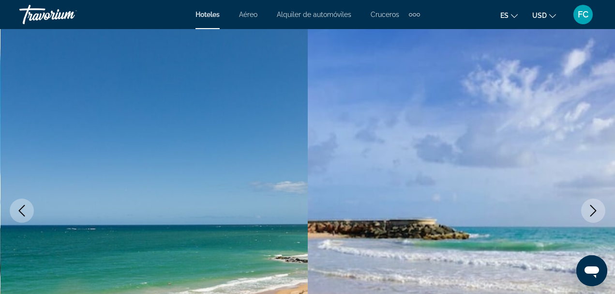
click at [592, 210] on icon "Next image" at bounding box center [594, 211] width 12 height 12
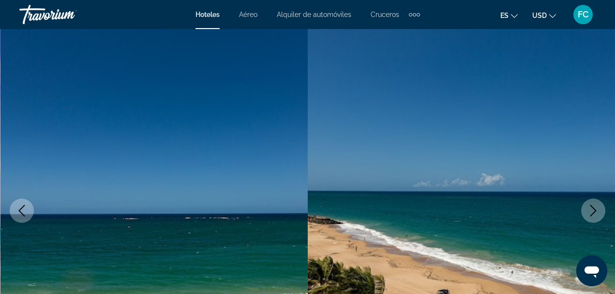
click at [593, 212] on icon "Next image" at bounding box center [594, 211] width 12 height 12
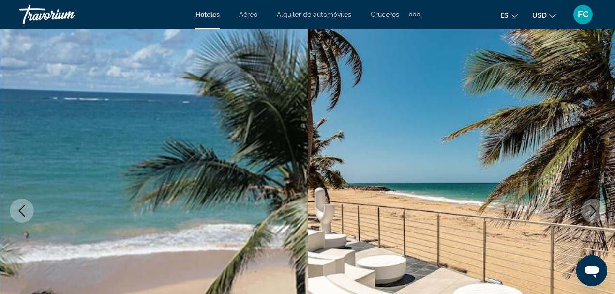
click at [594, 218] on button "Next image" at bounding box center [593, 210] width 24 height 24
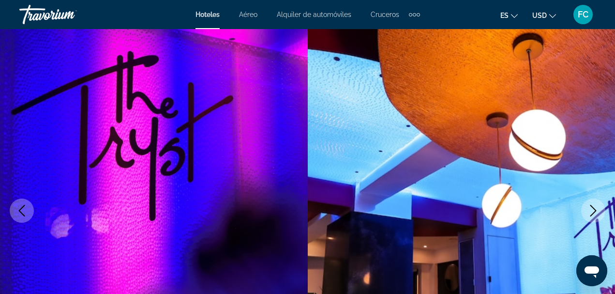
click at [595, 207] on icon "Next image" at bounding box center [594, 211] width 12 height 12
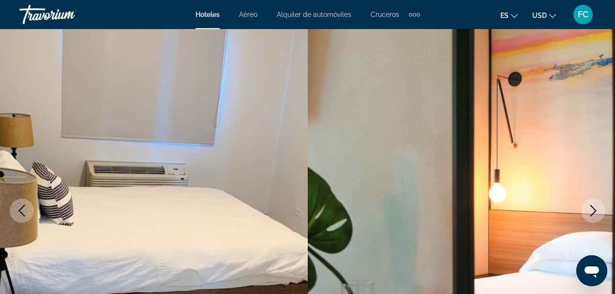
click at [595, 213] on icon "Next image" at bounding box center [594, 211] width 12 height 12
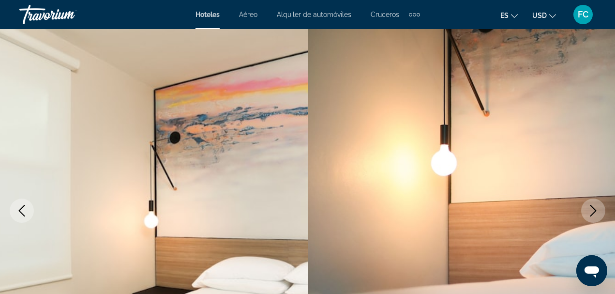
click at [594, 219] on button "Next image" at bounding box center [593, 210] width 24 height 24
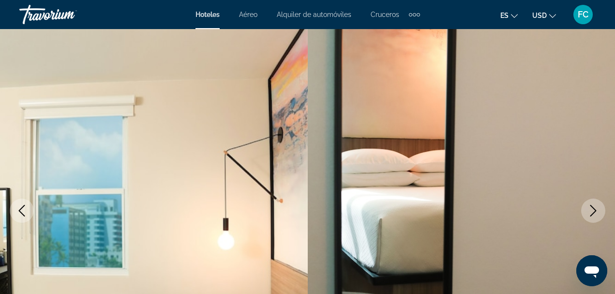
click at [595, 213] on icon "Next image" at bounding box center [594, 211] width 12 height 12
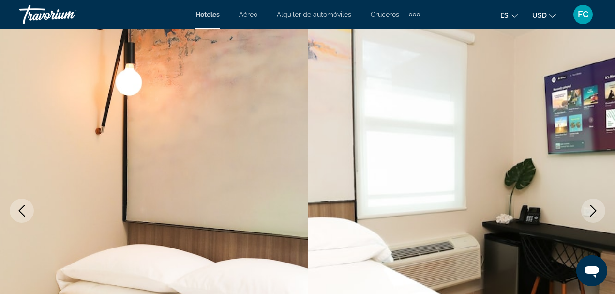
click at [596, 213] on icon "Next image" at bounding box center [594, 211] width 12 height 12
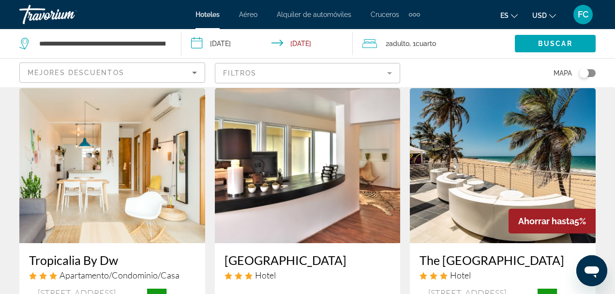
scroll to position [871, 0]
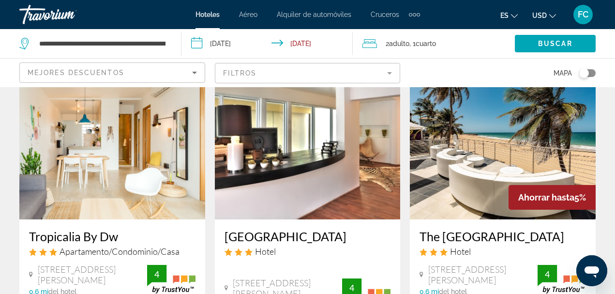
click at [424, 131] on img "Main content" at bounding box center [503, 141] width 186 height 155
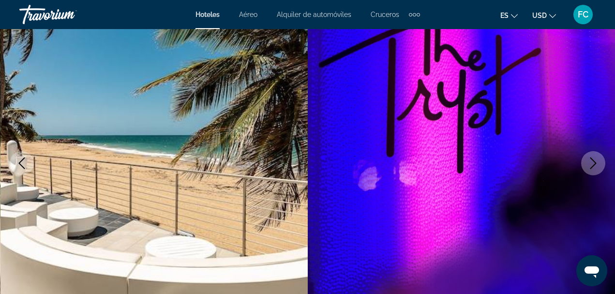
scroll to position [97, 0]
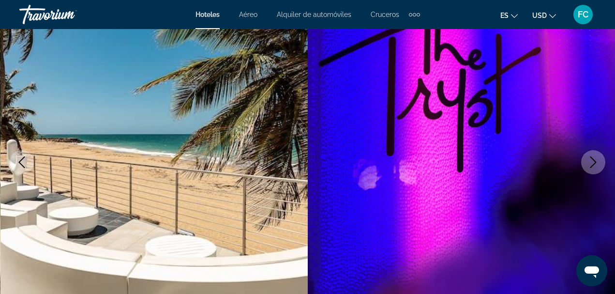
click at [591, 164] on icon "Next image" at bounding box center [594, 162] width 12 height 12
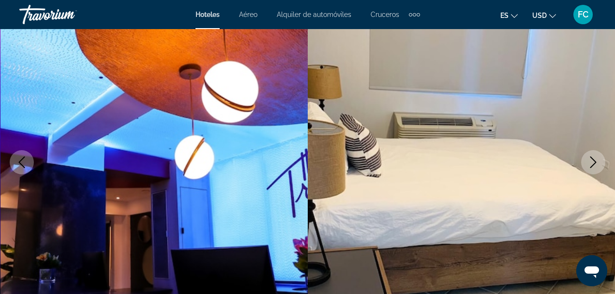
click at [591, 162] on icon "Next image" at bounding box center [594, 162] width 12 height 12
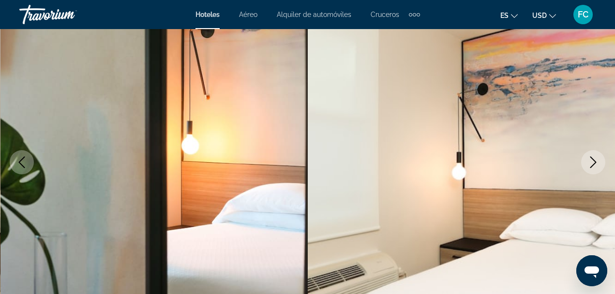
click at [593, 161] on icon "Next image" at bounding box center [594, 162] width 12 height 12
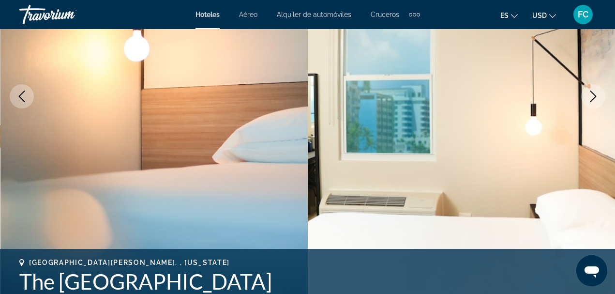
scroll to position [145, 0]
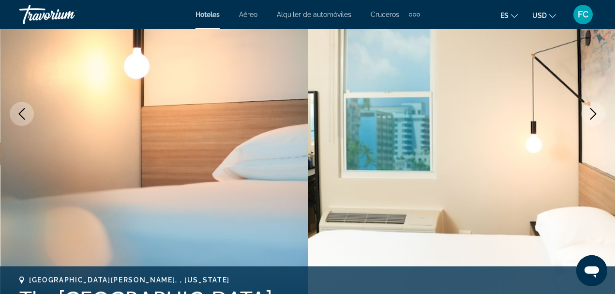
click at [594, 115] on icon "Next image" at bounding box center [594, 114] width 12 height 12
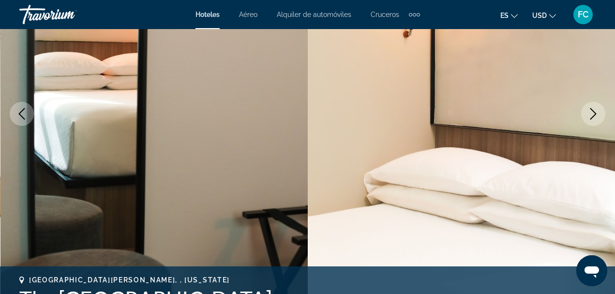
click at [593, 114] on icon "Next image" at bounding box center [594, 114] width 12 height 12
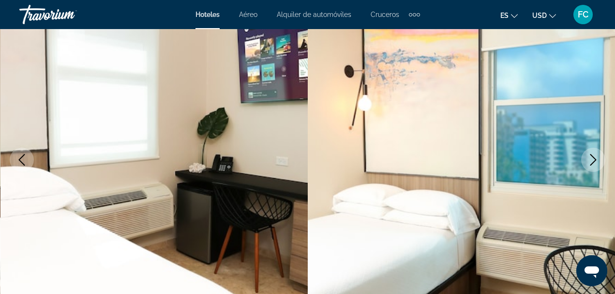
scroll to position [97, 0]
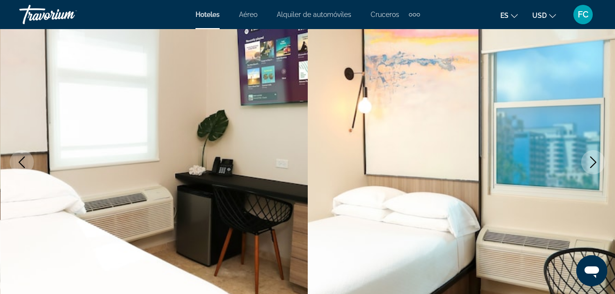
click at [594, 158] on icon "Next image" at bounding box center [594, 162] width 12 height 12
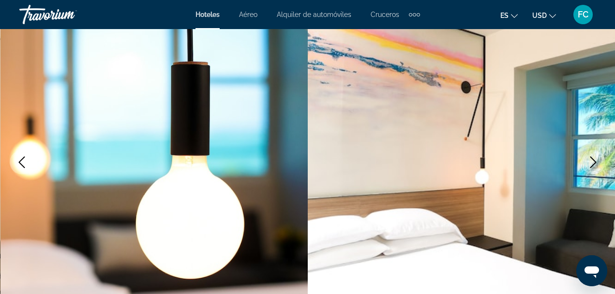
click at [592, 153] on button "Next image" at bounding box center [593, 162] width 24 height 24
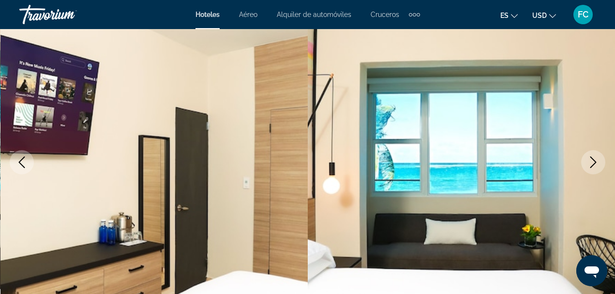
drag, startPoint x: 594, startPoint y: 161, endPoint x: 598, endPoint y: 165, distance: 5.1
click at [596, 164] on icon "Next image" at bounding box center [594, 162] width 12 height 12
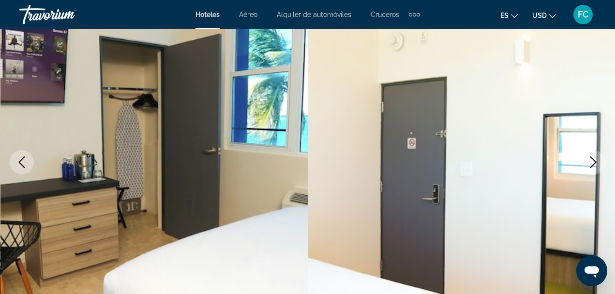
click at [601, 177] on img "Main content" at bounding box center [462, 162] width 308 height 460
click at [592, 163] on icon "Next image" at bounding box center [594, 162] width 12 height 12
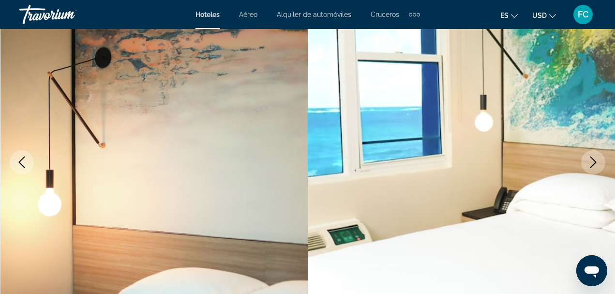
click at [594, 162] on icon "Next image" at bounding box center [594, 162] width 12 height 12
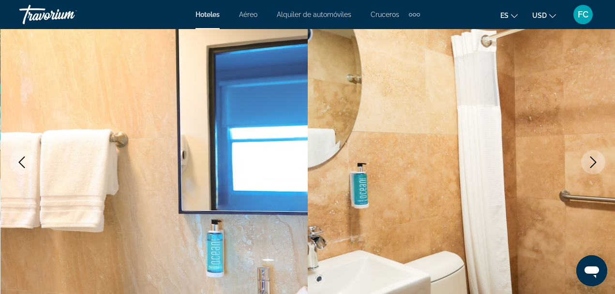
click at [594, 162] on icon "Next image" at bounding box center [594, 162] width 12 height 12
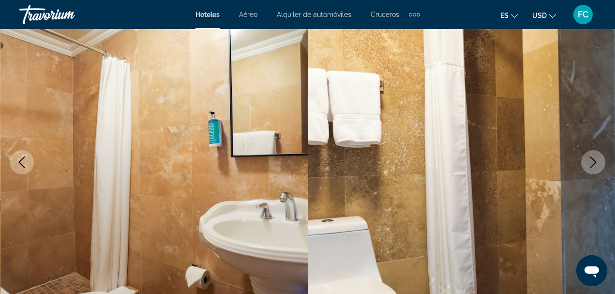
click at [593, 161] on icon "Next image" at bounding box center [594, 162] width 12 height 12
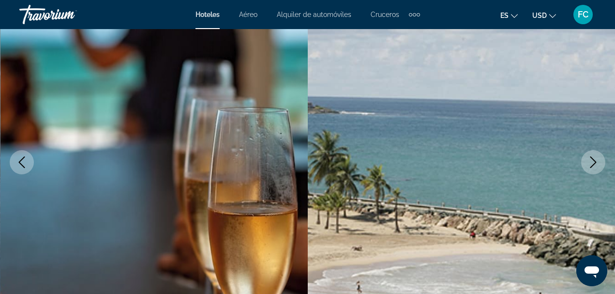
click at [593, 161] on icon "Next image" at bounding box center [594, 162] width 12 height 12
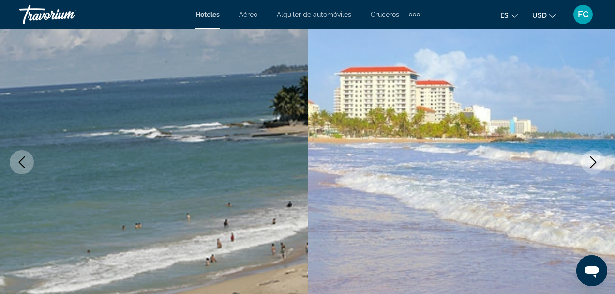
click at [593, 161] on icon "Next image" at bounding box center [594, 162] width 12 height 12
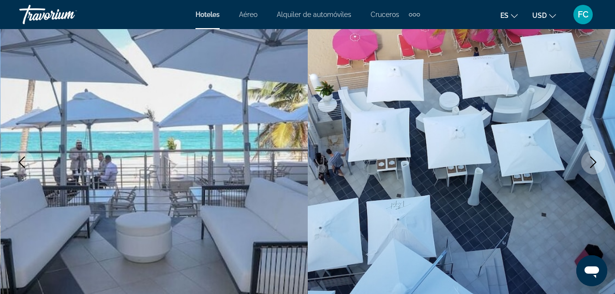
click at [596, 164] on icon "Next image" at bounding box center [594, 162] width 12 height 12
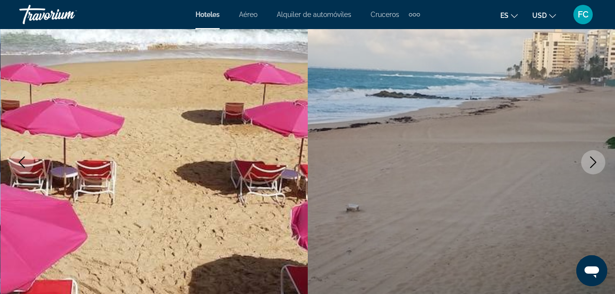
click at [596, 161] on icon "Next image" at bounding box center [594, 162] width 12 height 12
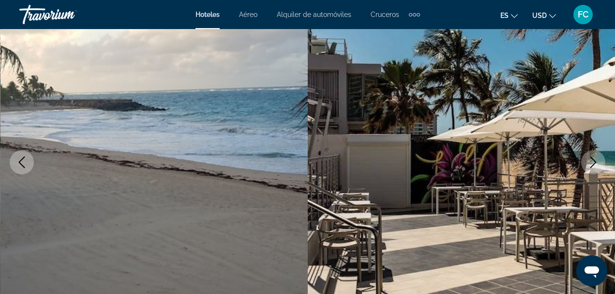
click at [596, 161] on icon "Next image" at bounding box center [594, 162] width 12 height 12
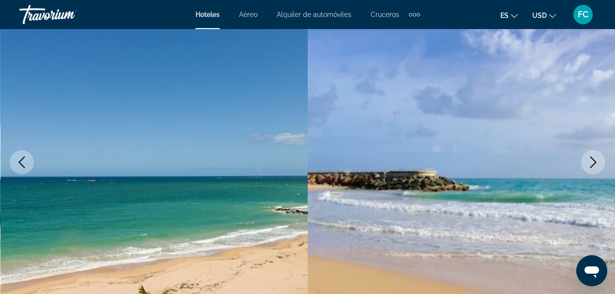
click at [596, 161] on icon "Next image" at bounding box center [594, 162] width 12 height 12
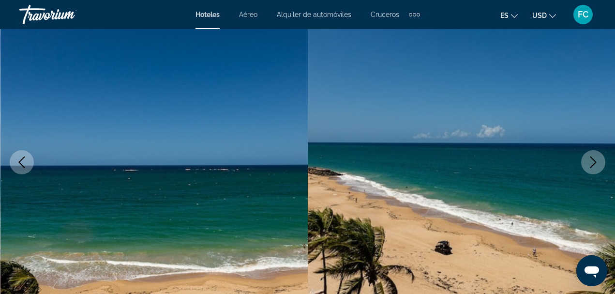
click at [596, 161] on icon "Next image" at bounding box center [594, 162] width 12 height 12
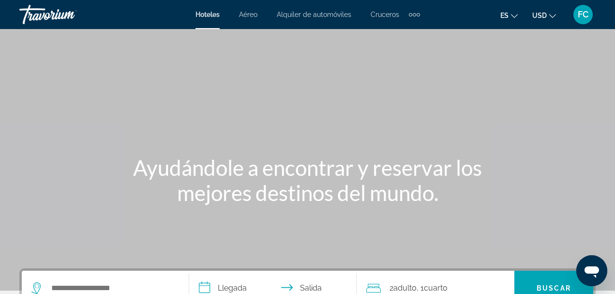
click at [102, 277] on div "Search widget" at bounding box center [105, 288] width 148 height 35
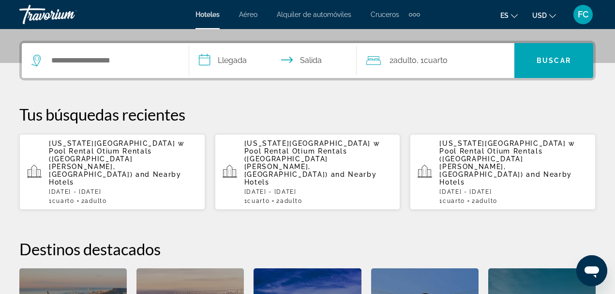
scroll to position [237, 0]
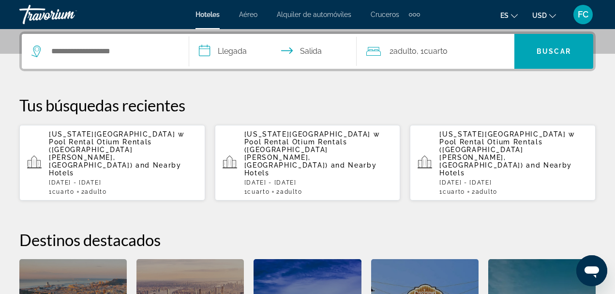
click at [117, 161] on span "and Nearby Hotels" at bounding box center [115, 168] width 133 height 15
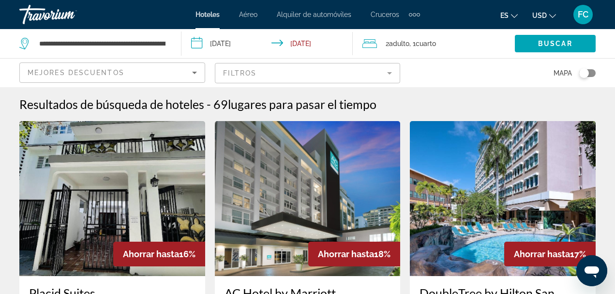
click at [196, 46] on input "**********" at bounding box center [269, 45] width 176 height 32
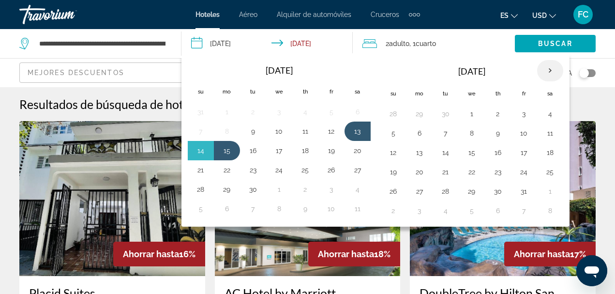
click at [546, 71] on th "Next month" at bounding box center [550, 70] width 26 height 21
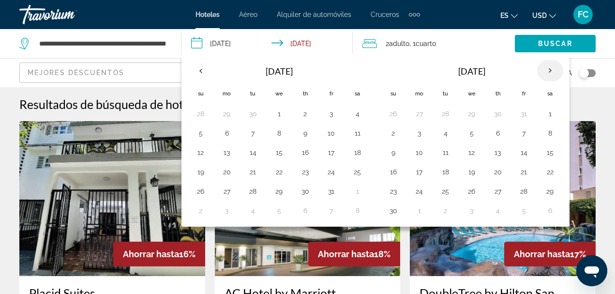
click at [546, 70] on th "Next month" at bounding box center [550, 70] width 26 height 21
click at [356, 170] on button "22" at bounding box center [357, 172] width 15 height 14
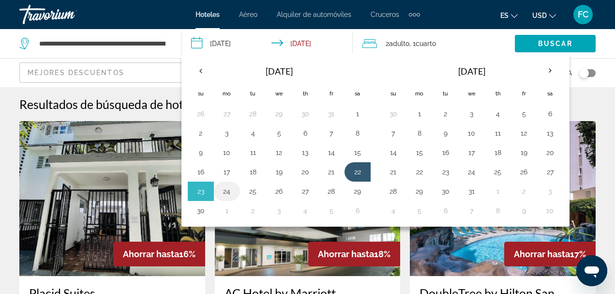
click at [228, 195] on button "24" at bounding box center [226, 191] width 15 height 14
type input "**********"
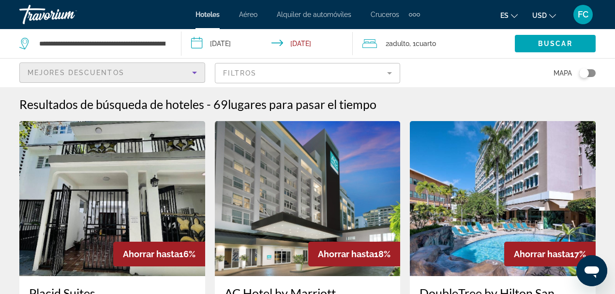
click at [195, 73] on icon "Sort by" at bounding box center [194, 73] width 5 height 2
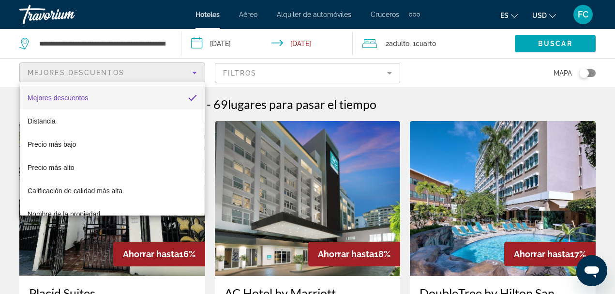
click at [390, 72] on div at bounding box center [307, 147] width 615 height 294
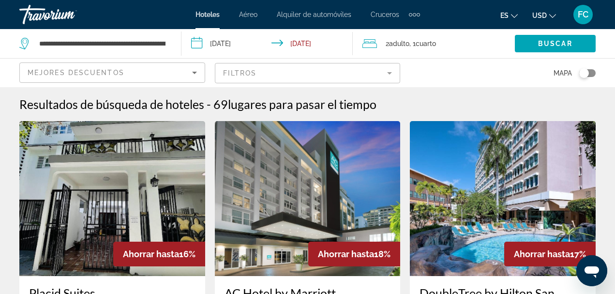
click at [389, 72] on mat-form-field "Filtros" at bounding box center [308, 73] width 186 height 20
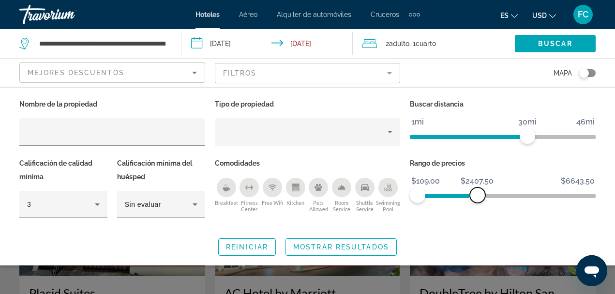
drag, startPoint x: 586, startPoint y: 192, endPoint x: 478, endPoint y: 204, distance: 109.1
click at [478, 204] on div "Rango de precios $109.00 $6643.50 $109.00 $2407.50" at bounding box center [503, 192] width 196 height 72
click at [552, 42] on span "Buscar" at bounding box center [555, 44] width 34 height 8
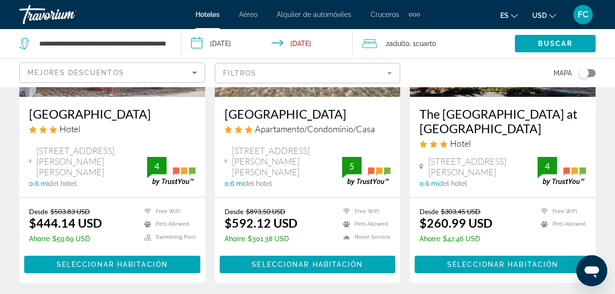
scroll to position [1385, 0]
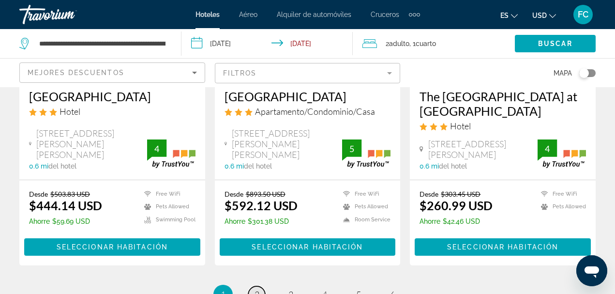
click at [257, 289] on span "2" at bounding box center [257, 294] width 5 height 11
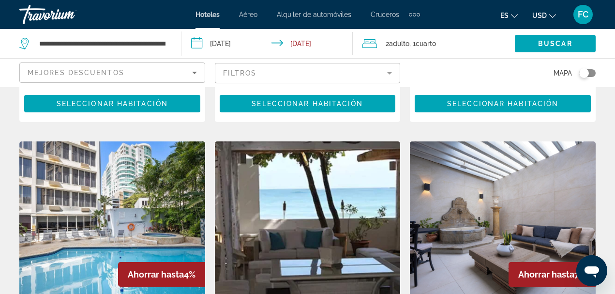
scroll to position [387, 0]
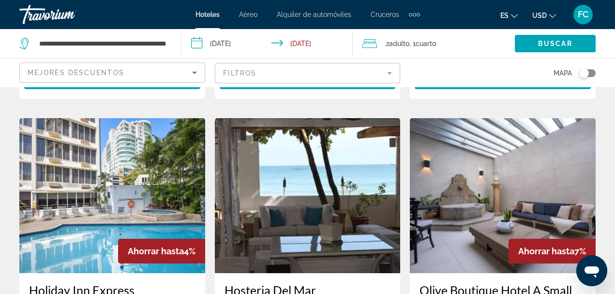
click at [389, 73] on mat-form-field "Filtros" at bounding box center [308, 73] width 186 height 20
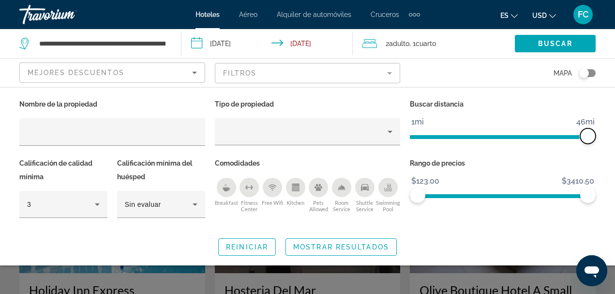
drag, startPoint x: 523, startPoint y: 136, endPoint x: 593, endPoint y: 135, distance: 70.7
click at [593, 135] on span "ngx-slider" at bounding box center [587, 135] width 15 height 15
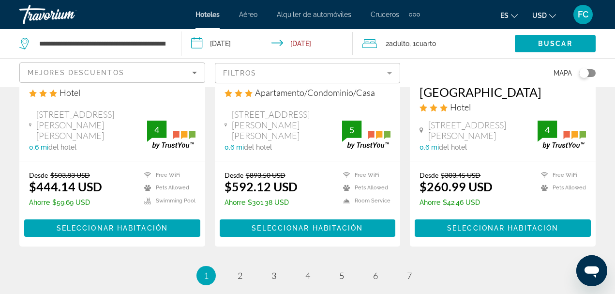
scroll to position [1435, 0]
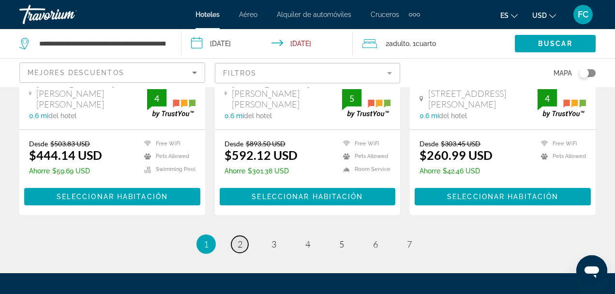
click at [241, 239] on span "2" at bounding box center [240, 244] width 5 height 11
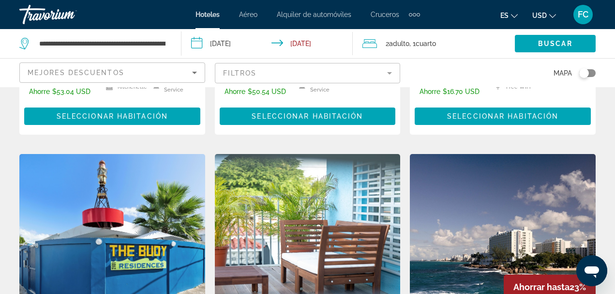
scroll to position [1161, 0]
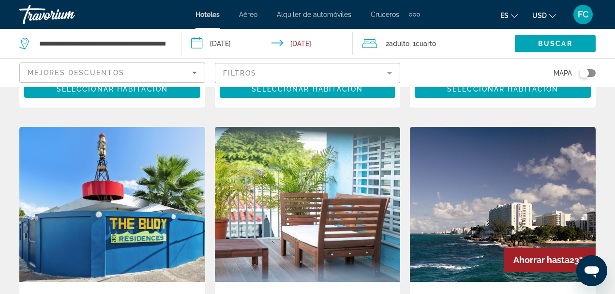
click at [324, 155] on img "Main content" at bounding box center [308, 204] width 186 height 155
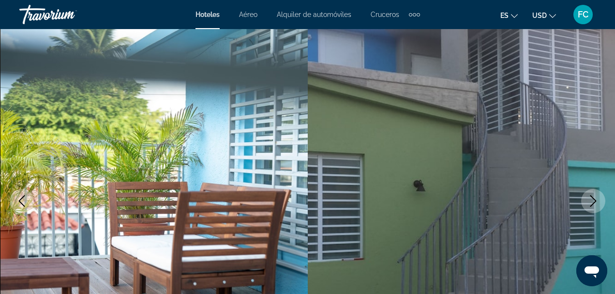
scroll to position [97, 0]
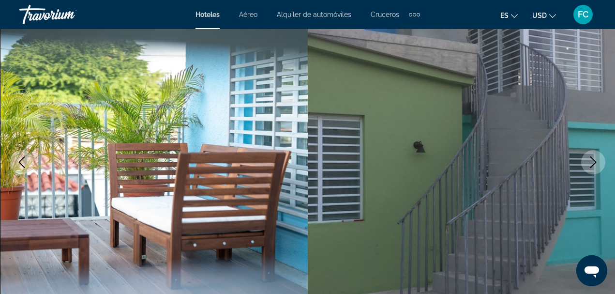
click at [592, 159] on icon "Next image" at bounding box center [594, 162] width 12 height 12
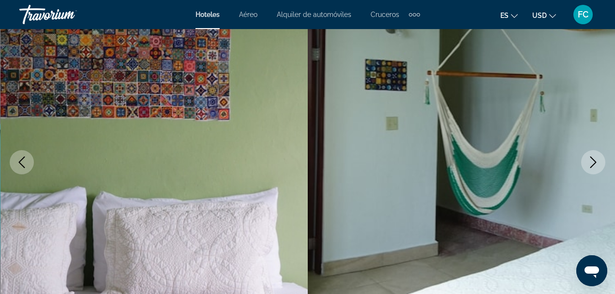
click at [593, 161] on icon "Next image" at bounding box center [594, 162] width 12 height 12
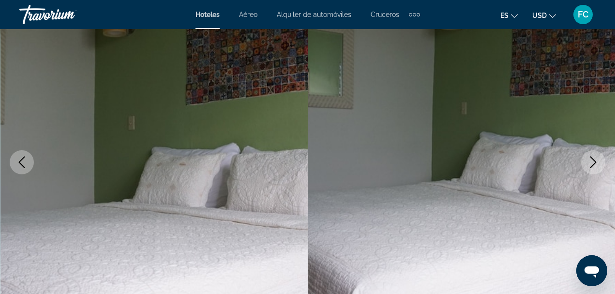
click at [594, 162] on icon "Next image" at bounding box center [594, 162] width 12 height 12
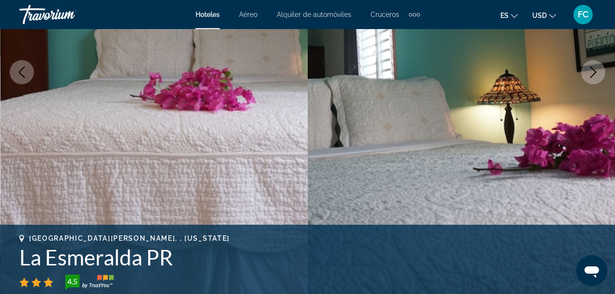
scroll to position [145, 0]
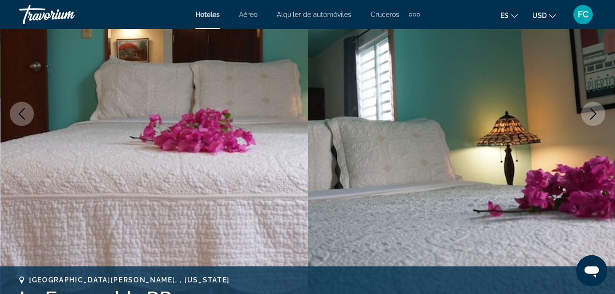
click at [593, 113] on icon "Next image" at bounding box center [594, 114] width 12 height 12
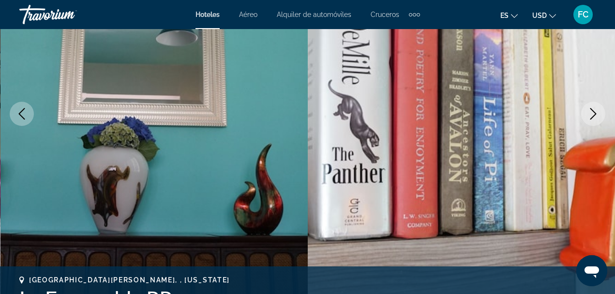
click at [598, 116] on icon "Next image" at bounding box center [594, 114] width 12 height 12
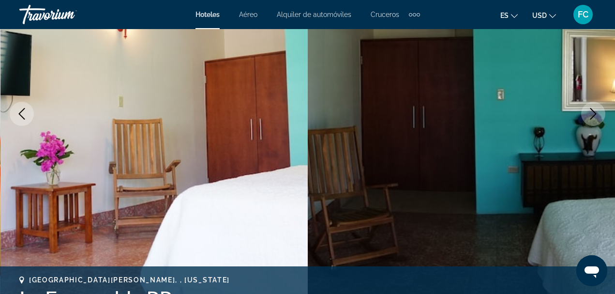
click at [591, 119] on icon "Next image" at bounding box center [593, 114] width 6 height 12
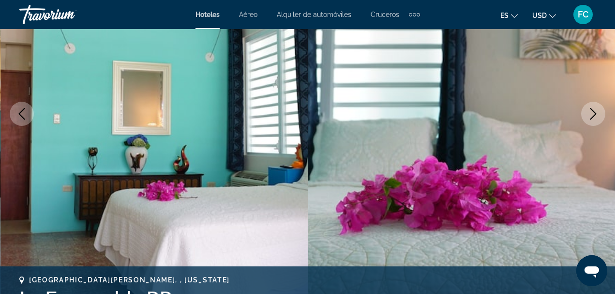
click at [591, 115] on icon "Next image" at bounding box center [594, 114] width 12 height 12
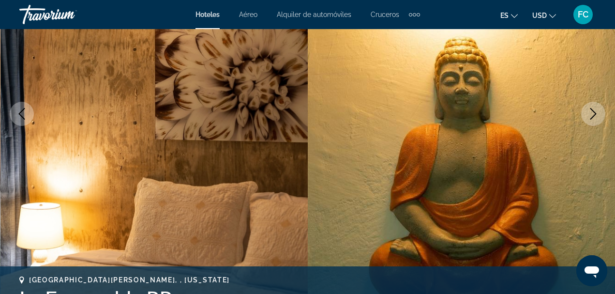
click at [591, 116] on icon "Next image" at bounding box center [594, 114] width 12 height 12
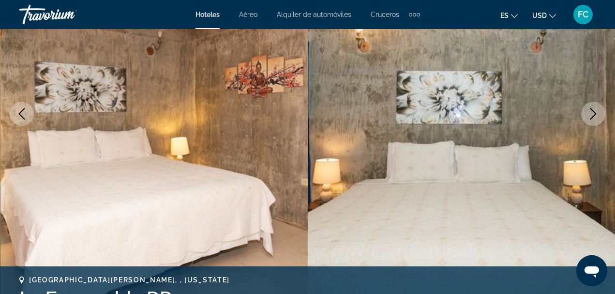
click at [591, 118] on icon "Next image" at bounding box center [594, 114] width 12 height 12
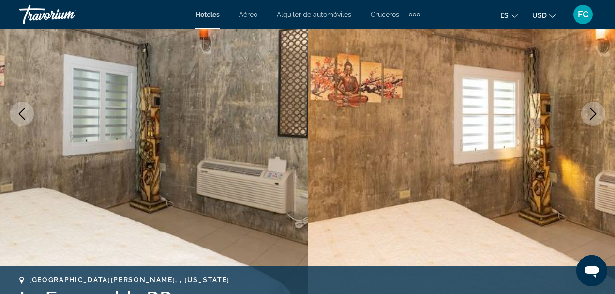
click at [591, 119] on icon "Next image" at bounding box center [593, 114] width 6 height 12
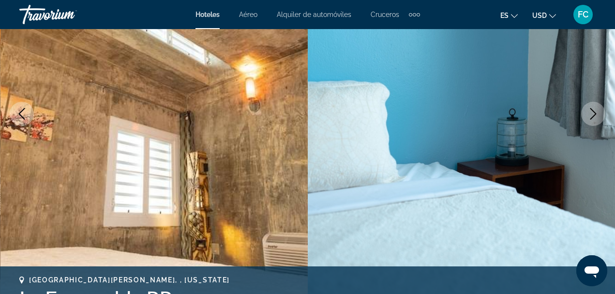
click at [598, 111] on icon "Next image" at bounding box center [594, 114] width 12 height 12
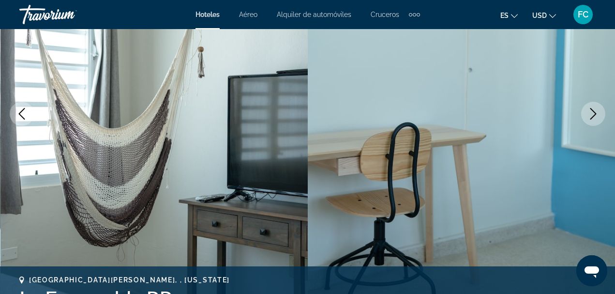
click at [597, 111] on icon "Next image" at bounding box center [594, 114] width 12 height 12
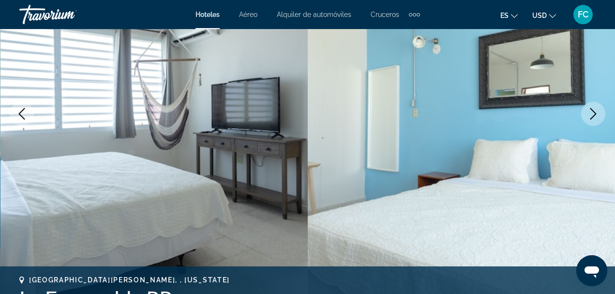
click at [597, 111] on icon "Next image" at bounding box center [594, 114] width 12 height 12
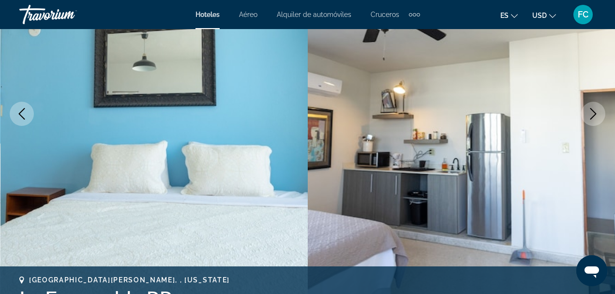
click at [598, 109] on icon "Next image" at bounding box center [594, 114] width 12 height 12
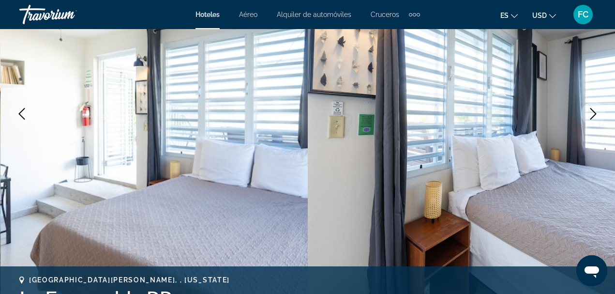
click at [595, 116] on icon "Next image" at bounding box center [594, 114] width 12 height 12
